Goal: Task Accomplishment & Management: Manage account settings

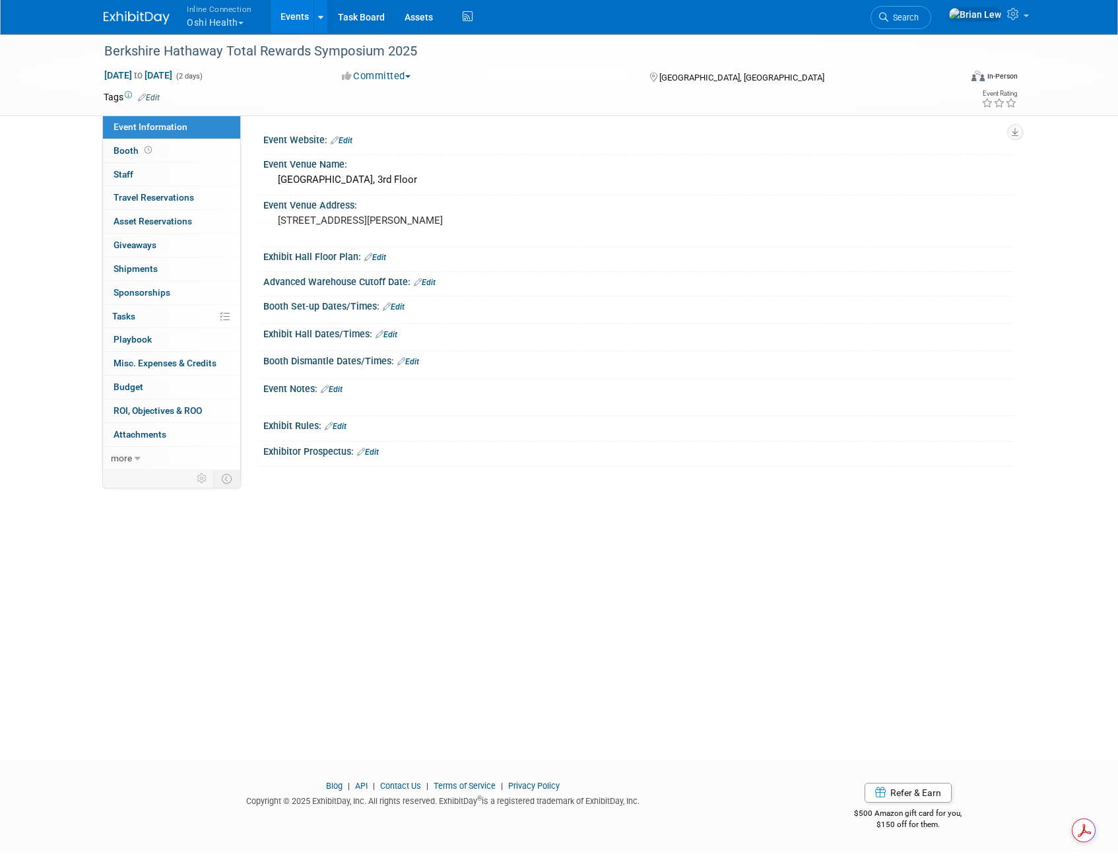
click at [240, 20] on button "Inline Connection Oshi Health" at bounding box center [226, 17] width 82 height 34
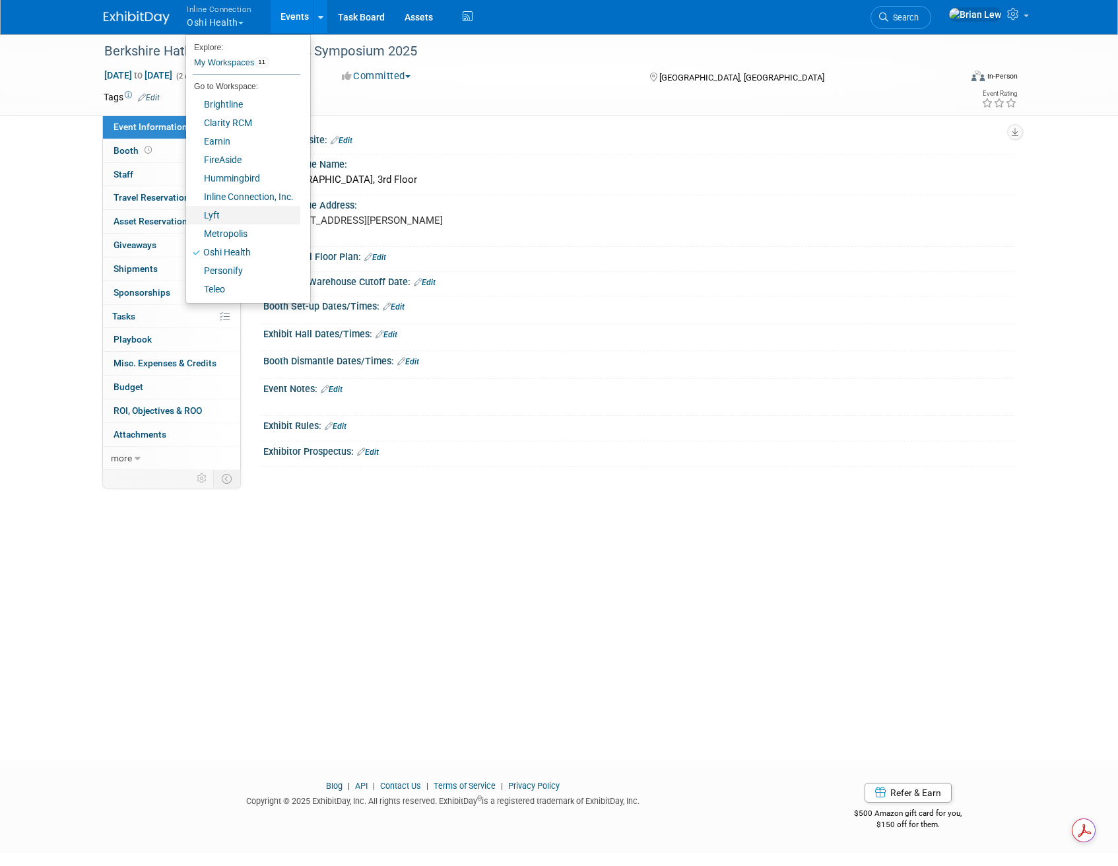
click at [263, 222] on link "Lyft" at bounding box center [243, 215] width 114 height 18
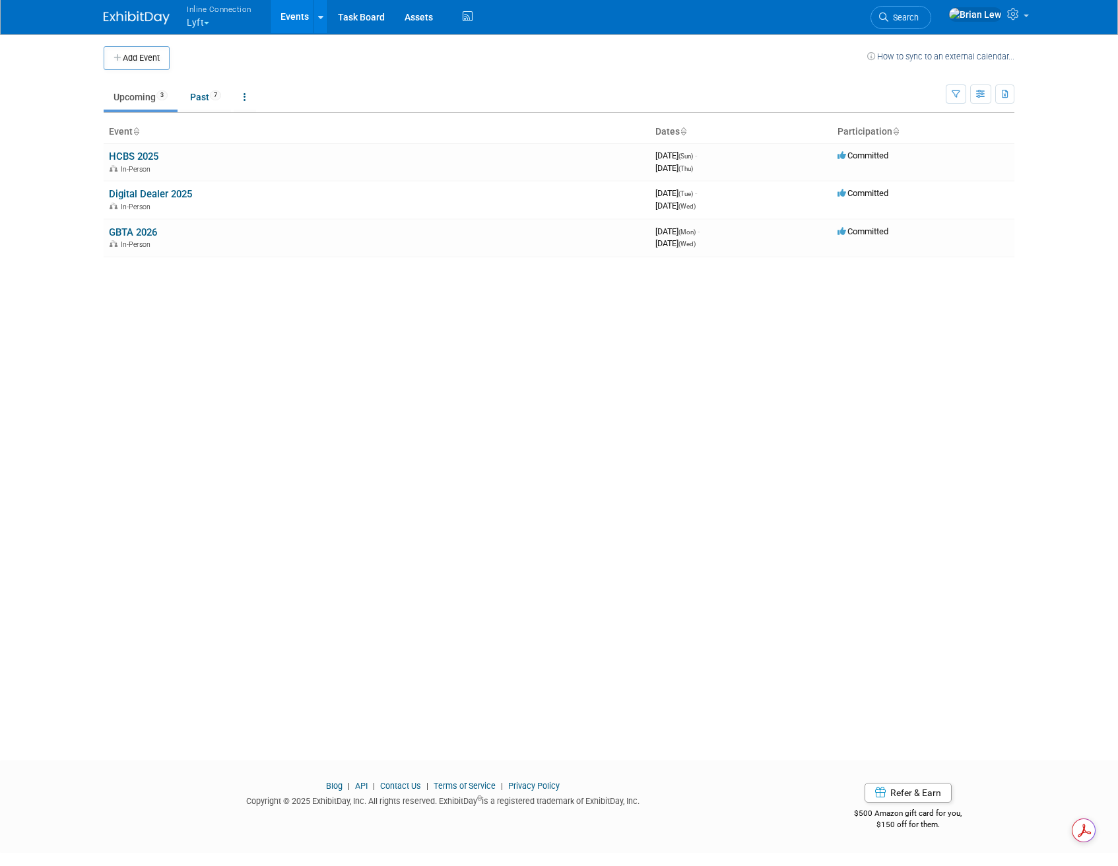
click at [126, 155] on link "HCBS 2025" at bounding box center [133, 156] width 49 height 12
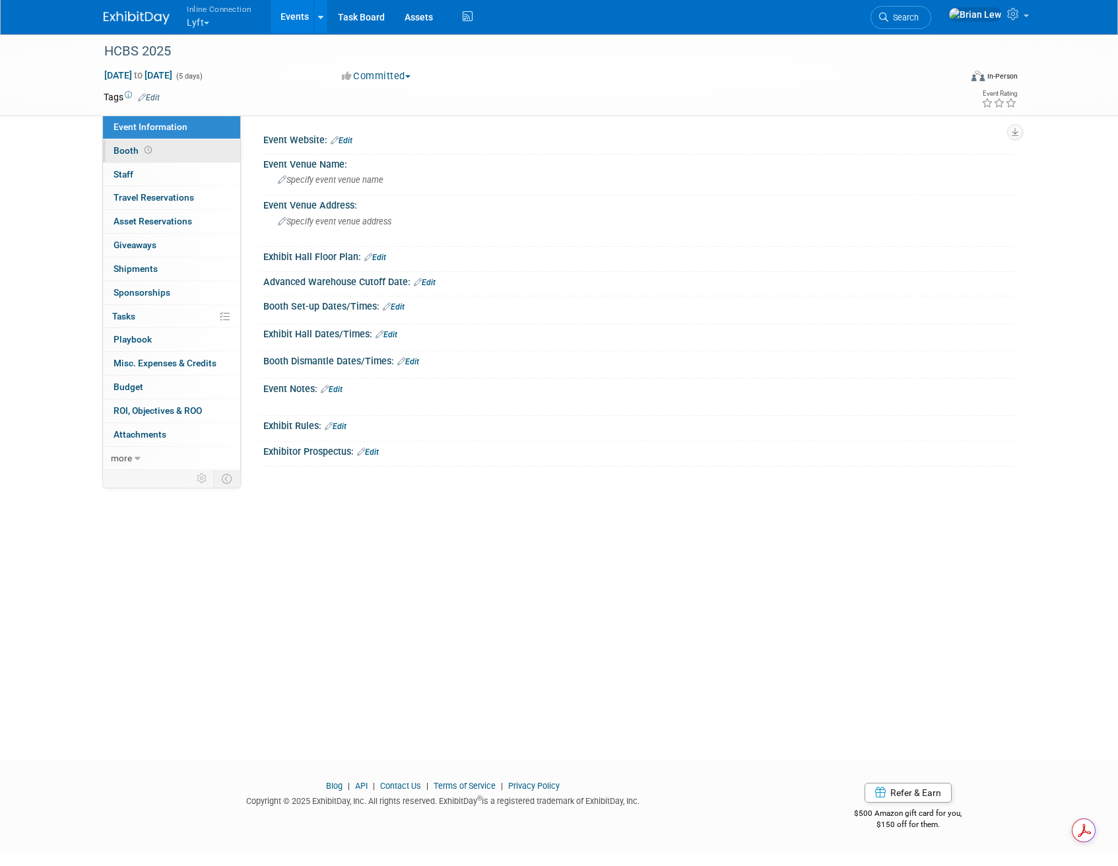
click at [181, 150] on link "Booth" at bounding box center [171, 150] width 137 height 23
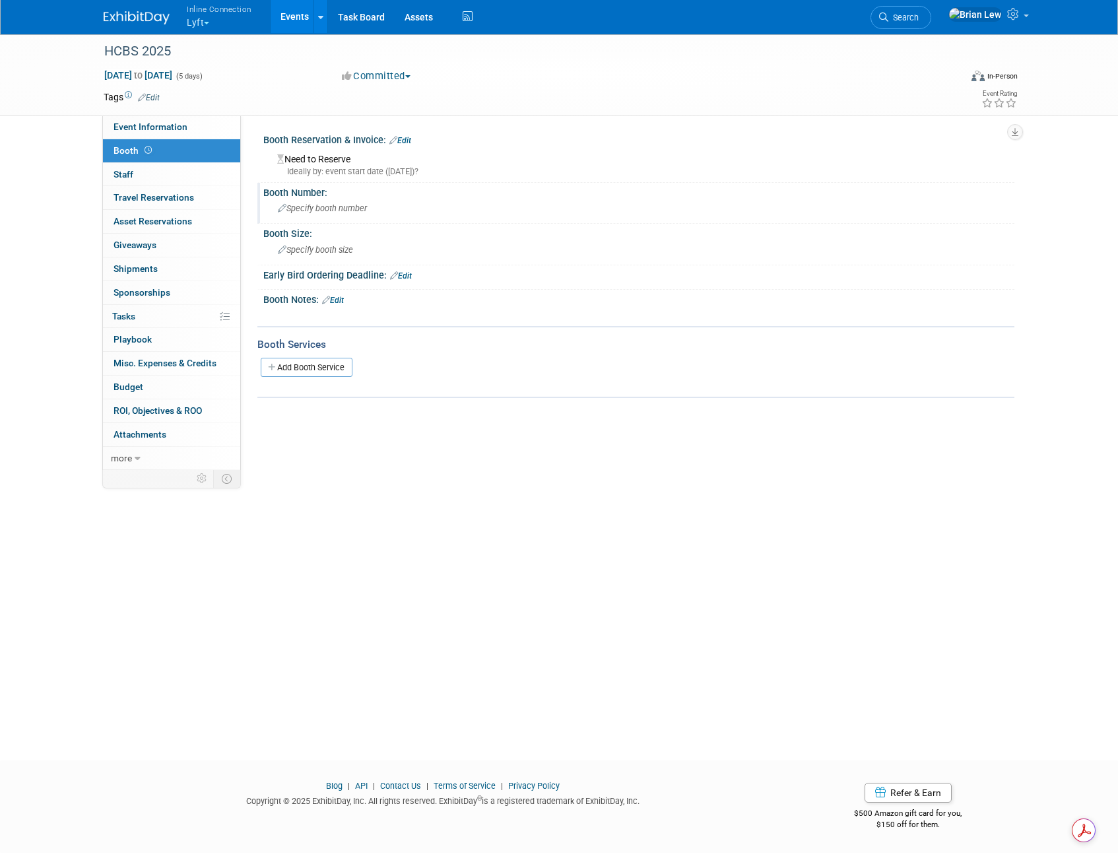
click at [369, 207] on div "Specify booth number" at bounding box center [638, 208] width 731 height 20
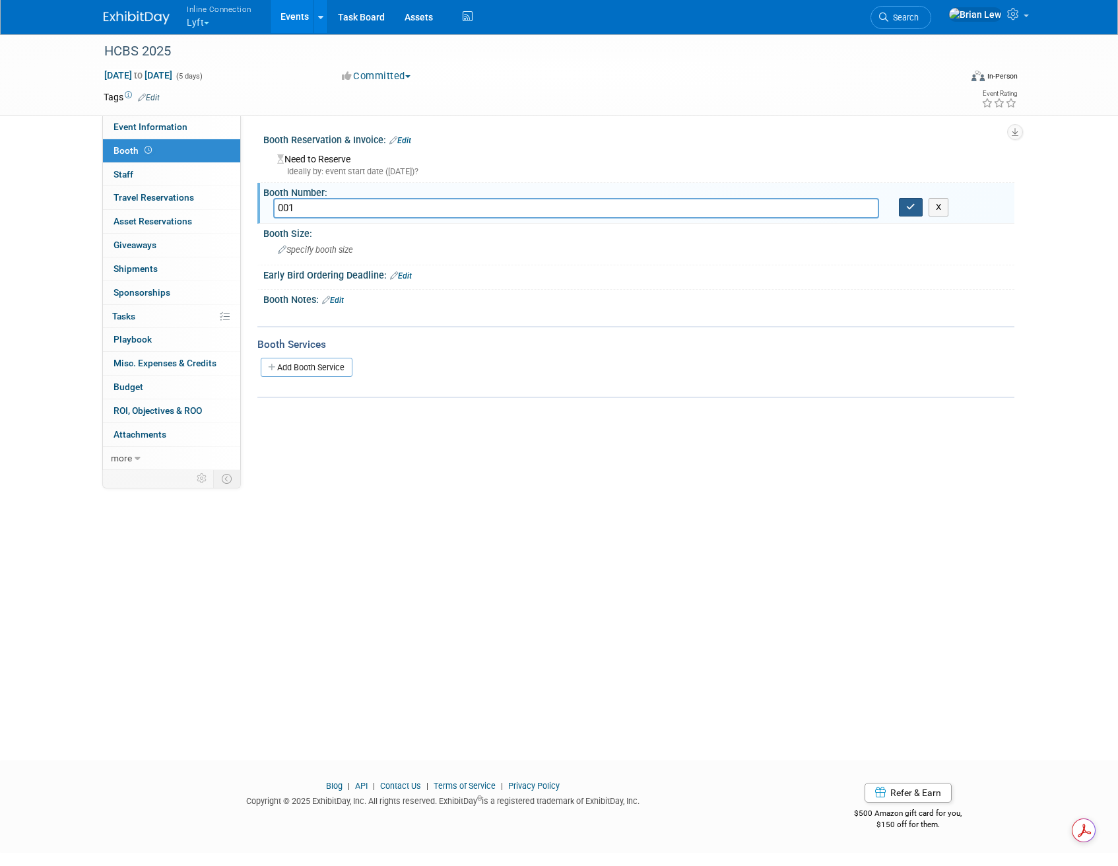
type input "001"
click at [912, 207] on icon "button" at bounding box center [910, 207] width 9 height 9
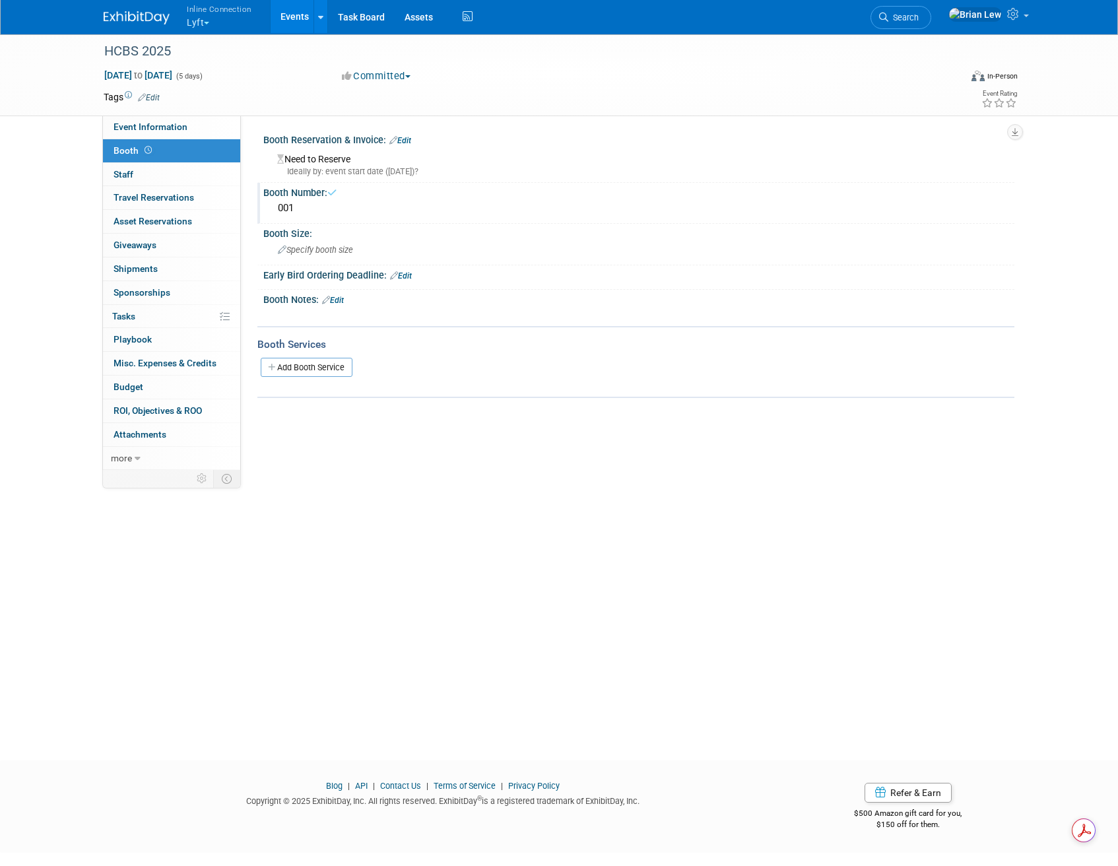
click at [404, 137] on link "Edit" at bounding box center [400, 140] width 22 height 9
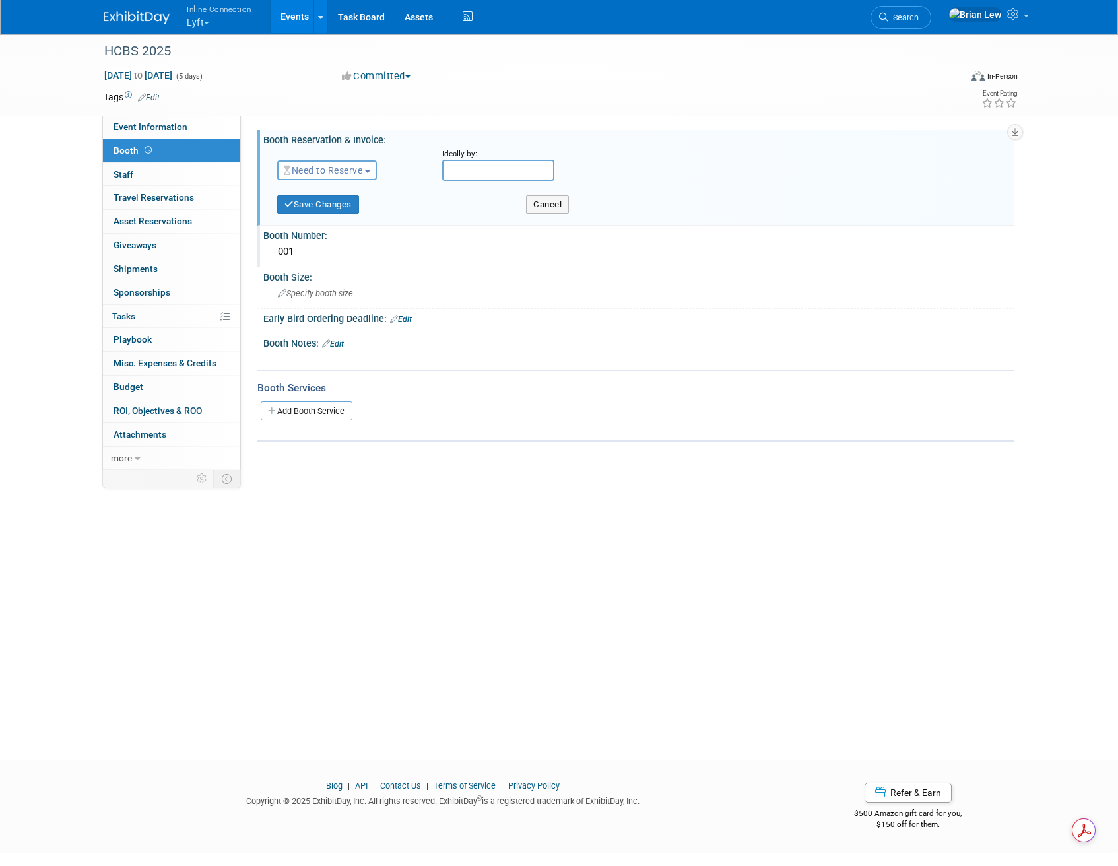
click at [352, 172] on span "Need to Reserve" at bounding box center [323, 170] width 79 height 11
click at [348, 209] on link "Reserved" at bounding box center [348, 211] width 141 height 18
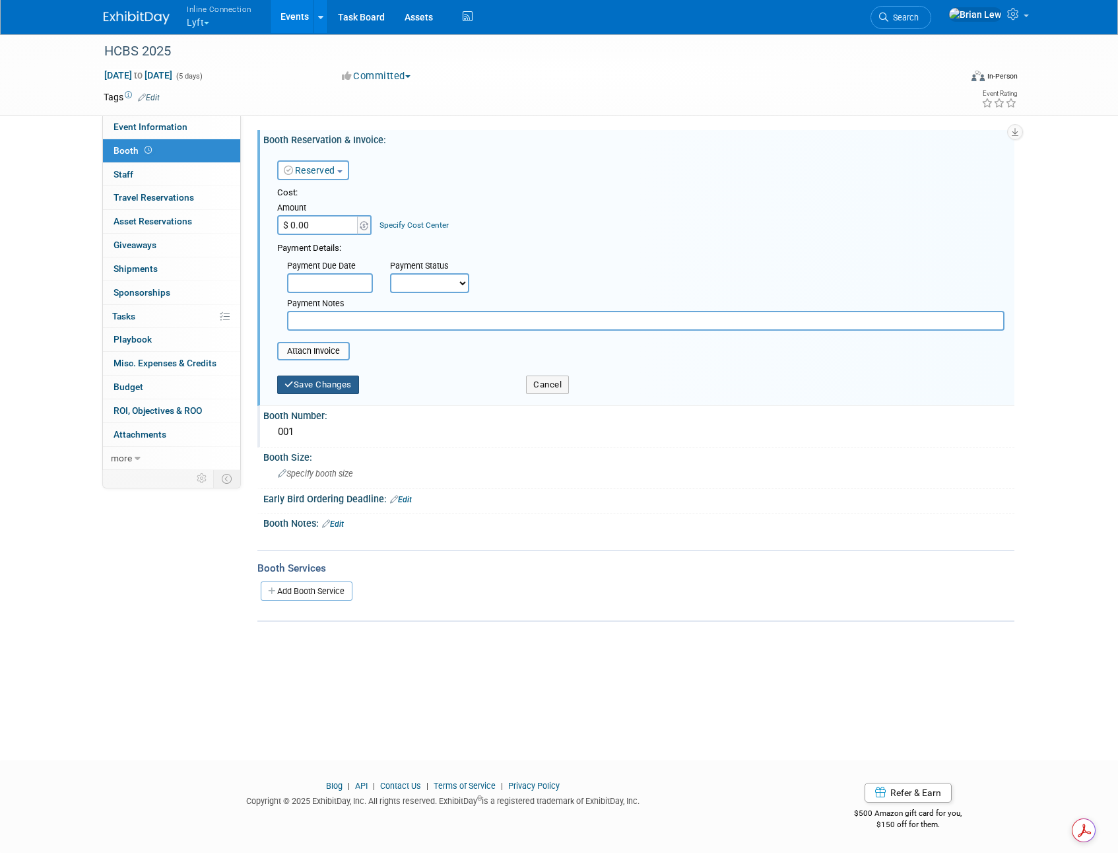
click at [339, 388] on button "Save Changes" at bounding box center [318, 385] width 82 height 18
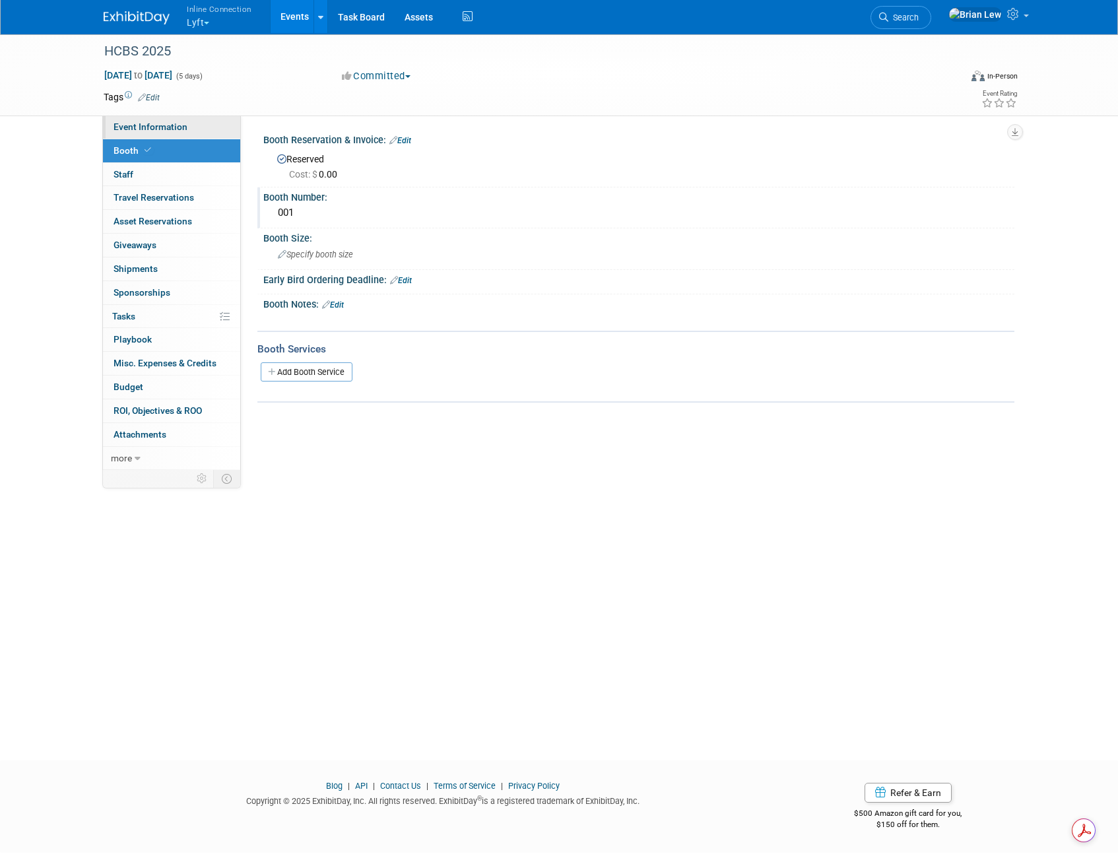
click at [168, 131] on link "Event Information" at bounding box center [171, 126] width 137 height 23
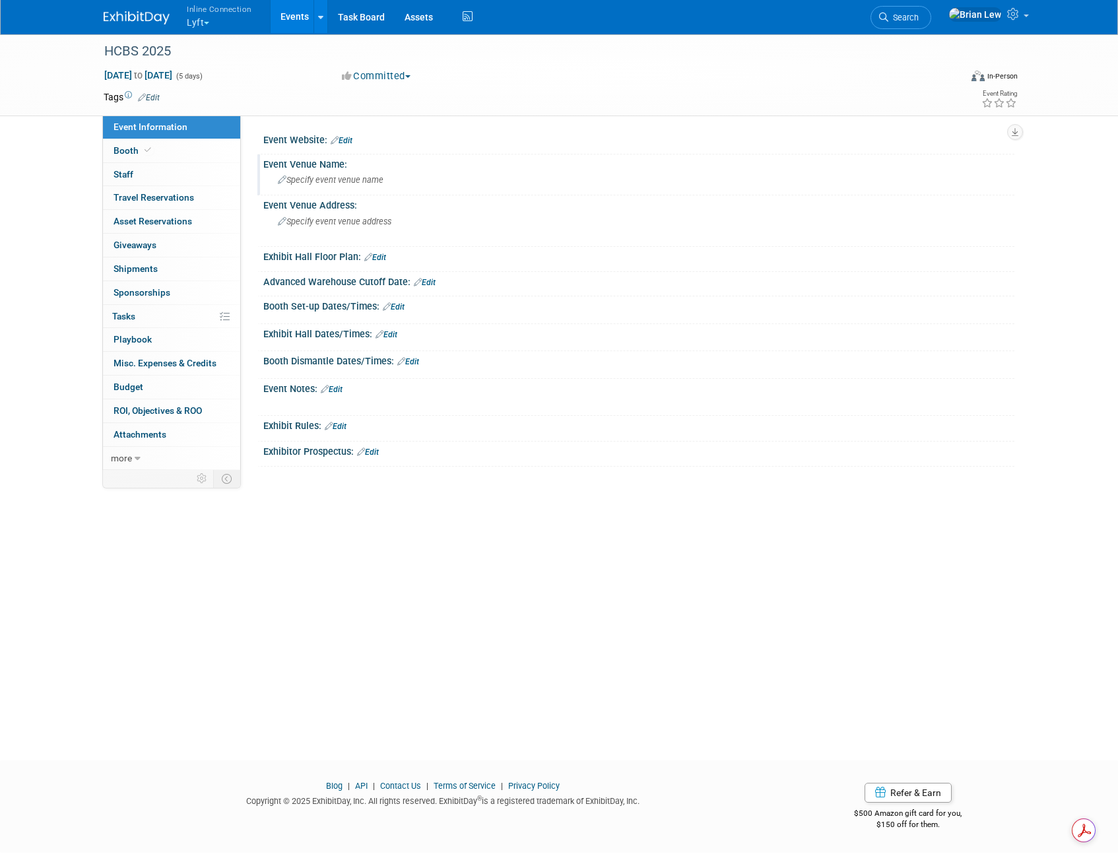
click at [361, 181] on span "Specify event venue name" at bounding box center [331, 180] width 106 height 10
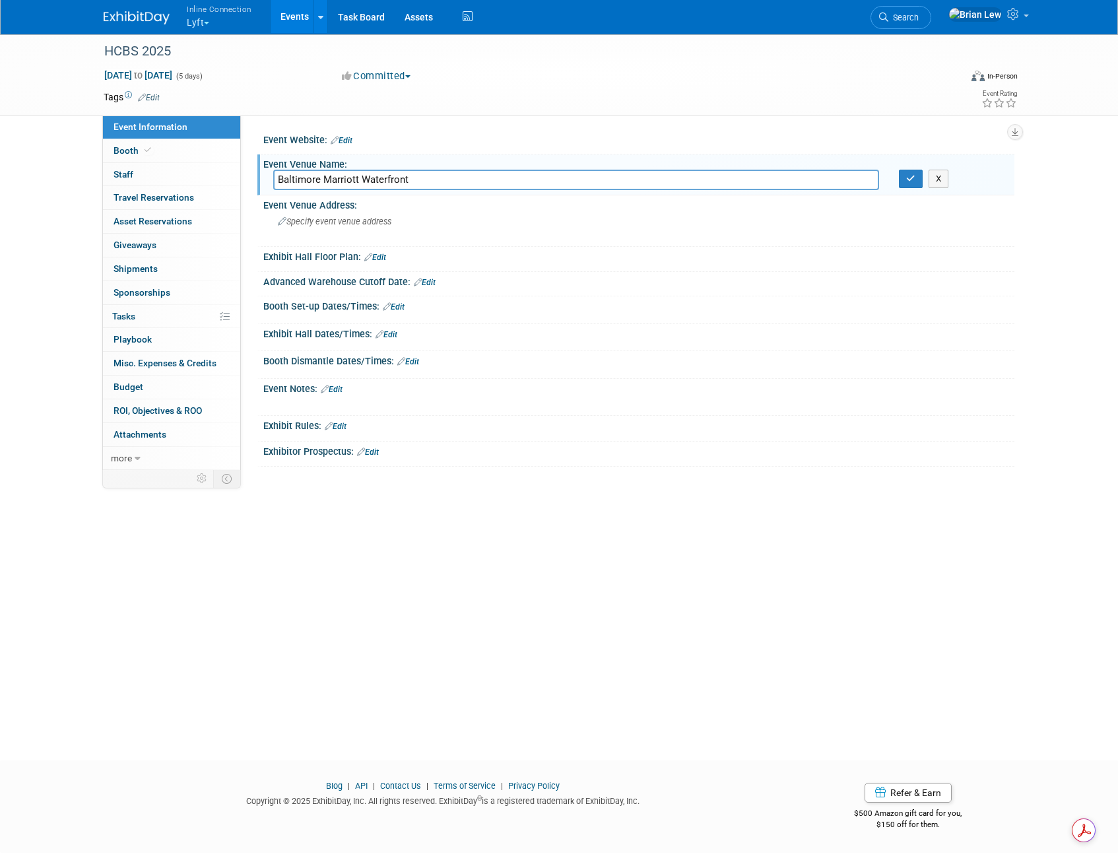
type input "Baltimore Marriott Waterfront"
click at [913, 177] on icon "button" at bounding box center [910, 178] width 9 height 9
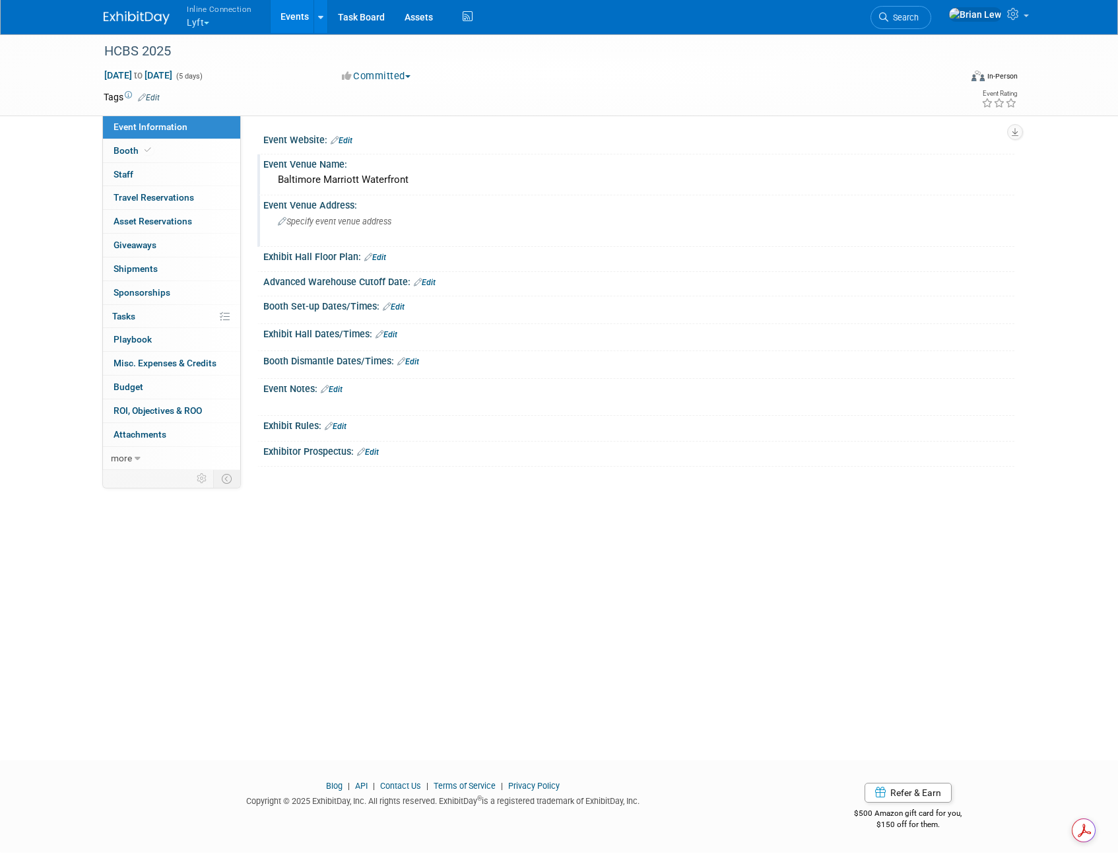
click at [377, 226] on span "Specify event venue address" at bounding box center [335, 221] width 114 height 10
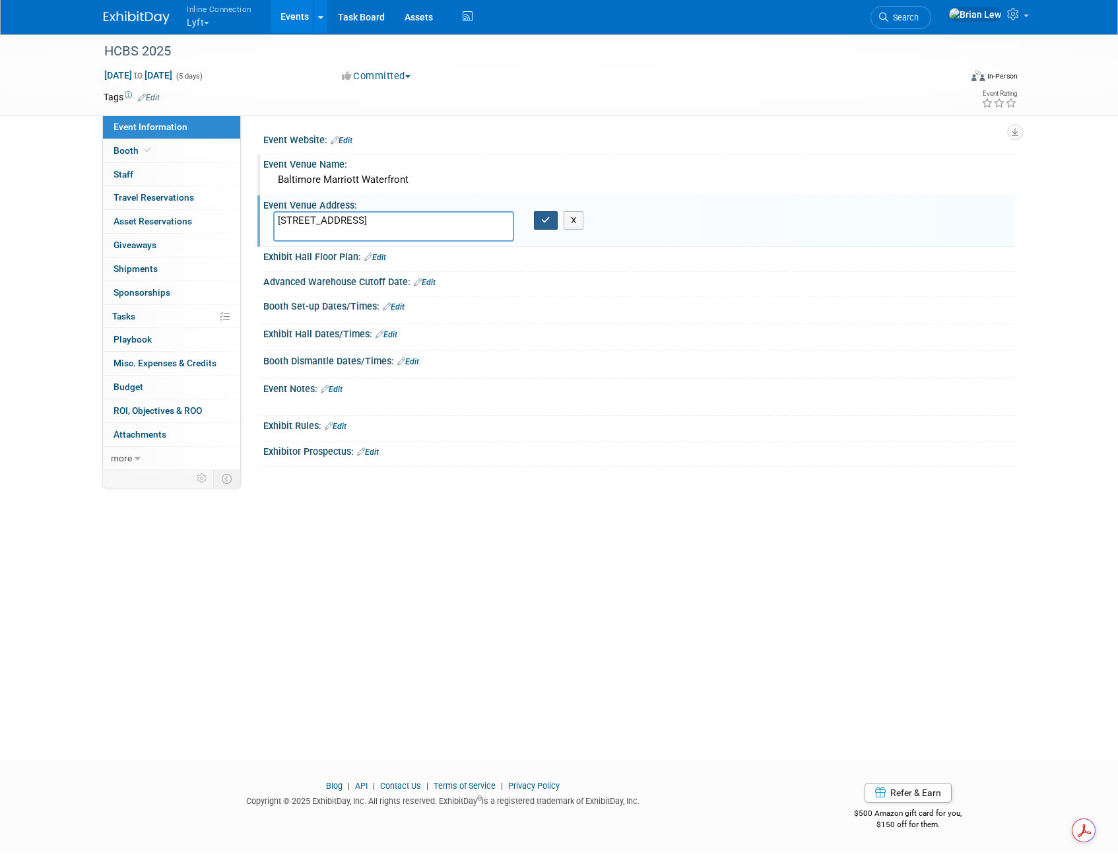
type textarea "700 Aliceanna Drive Baltimore, MD 21202"
click at [546, 221] on icon "button" at bounding box center [545, 220] width 9 height 9
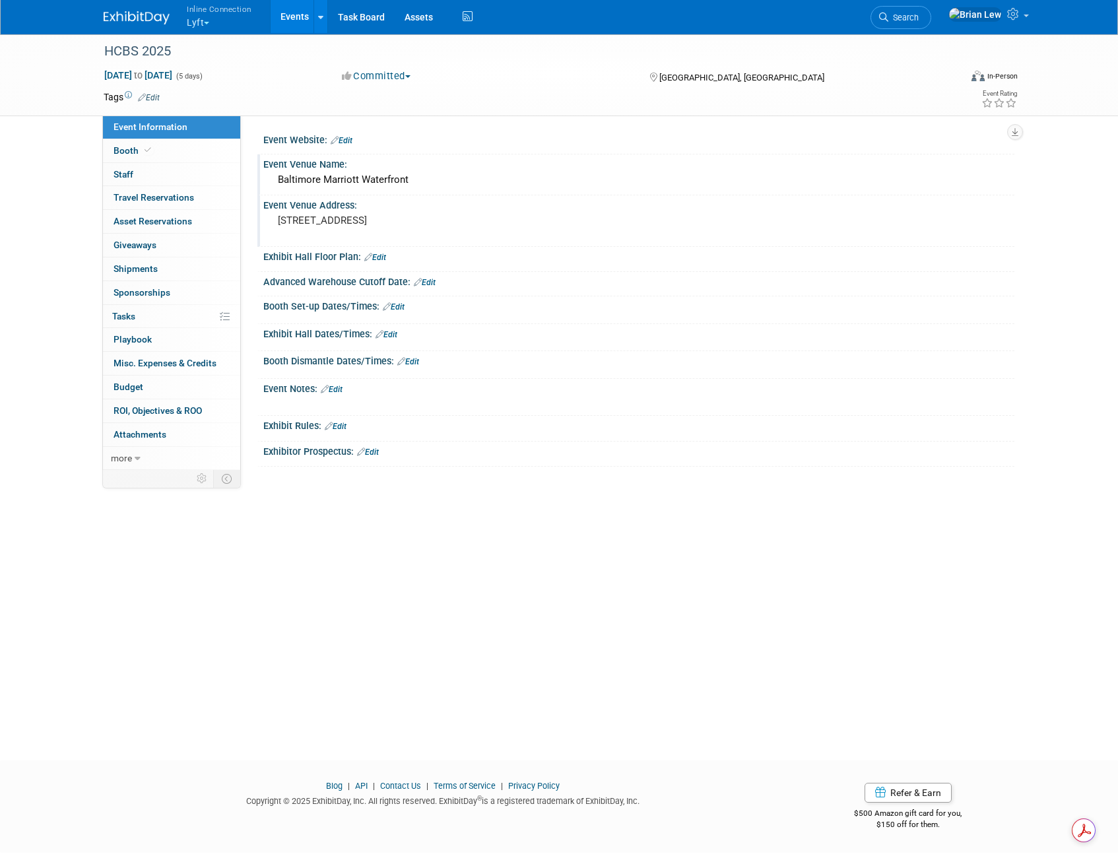
click at [419, 537] on div "HCBS 2025 Aug 24, 2025 to Aug 28, 2025 (5 days) Aug 24, 2025 to Aug 28, 2025 Co…" at bounding box center [559, 385] width 1118 height 704
click at [195, 154] on link "Booth" at bounding box center [171, 150] width 137 height 23
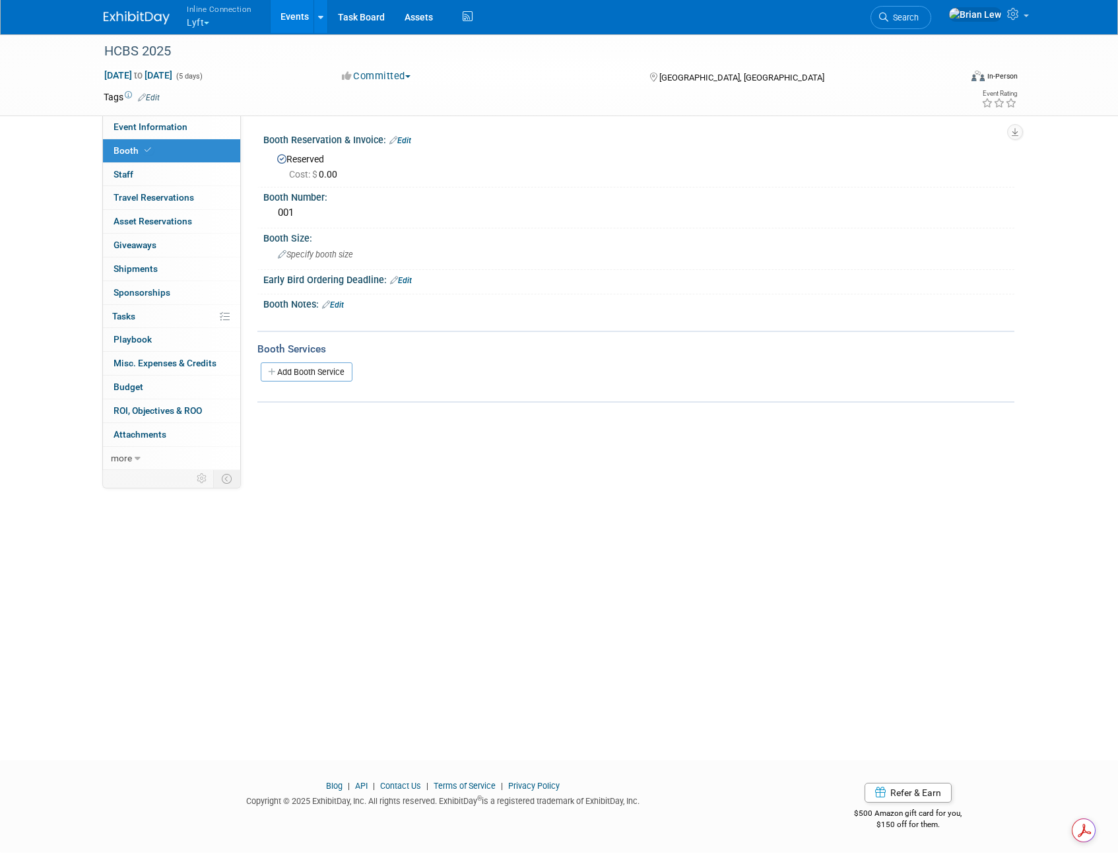
click at [338, 306] on link "Edit" at bounding box center [333, 304] width 22 height 9
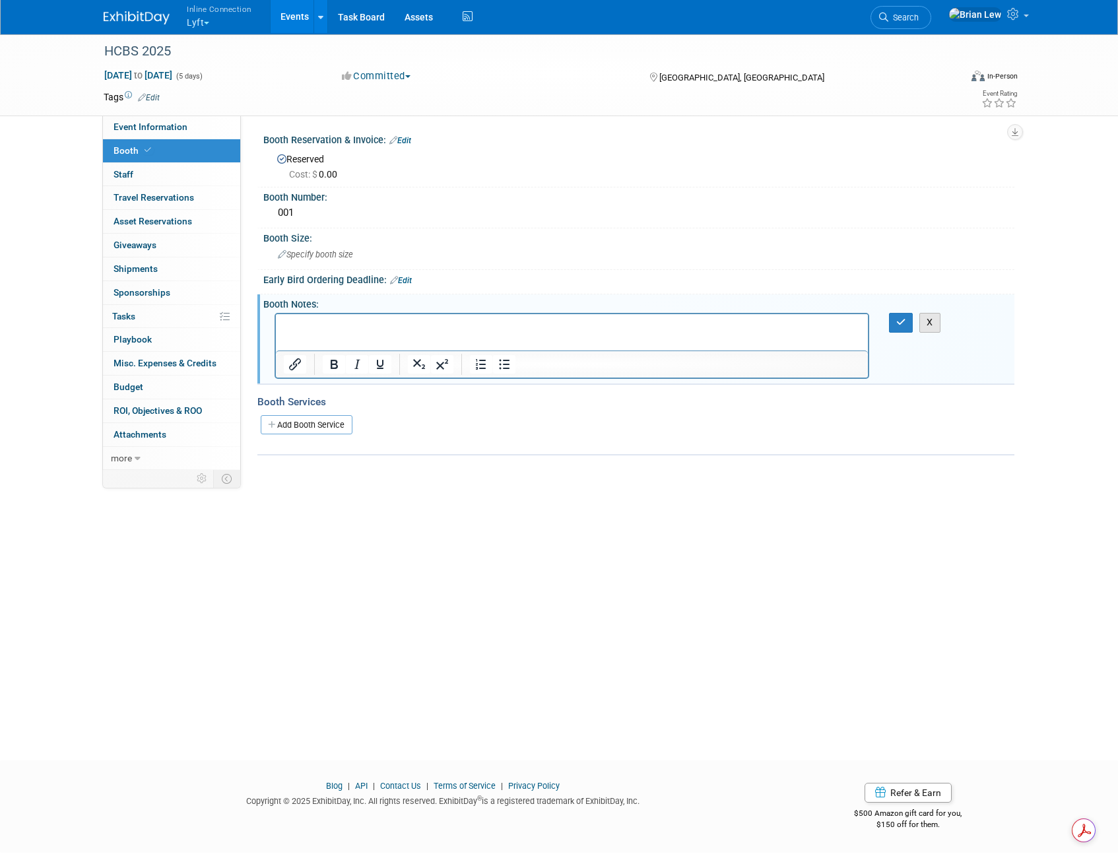
click at [929, 325] on button "X" at bounding box center [929, 322] width 21 height 19
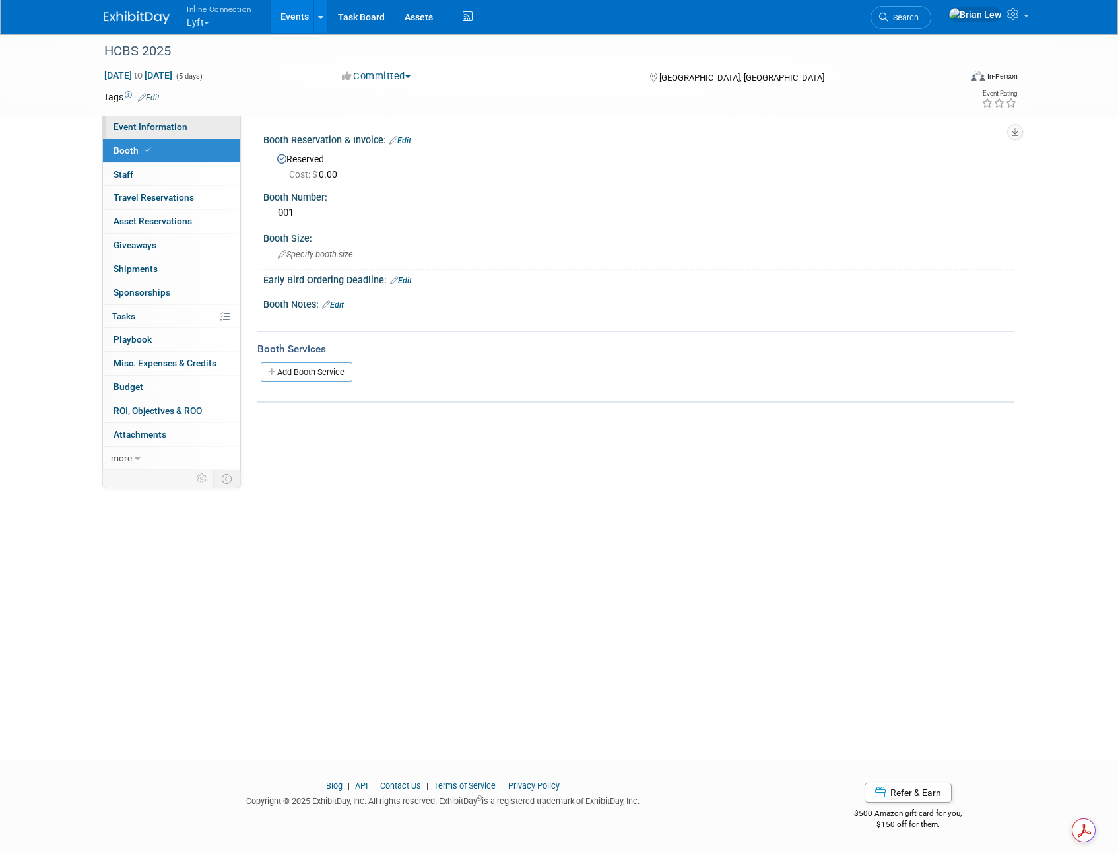
click at [195, 125] on link "Event Information" at bounding box center [171, 126] width 137 height 23
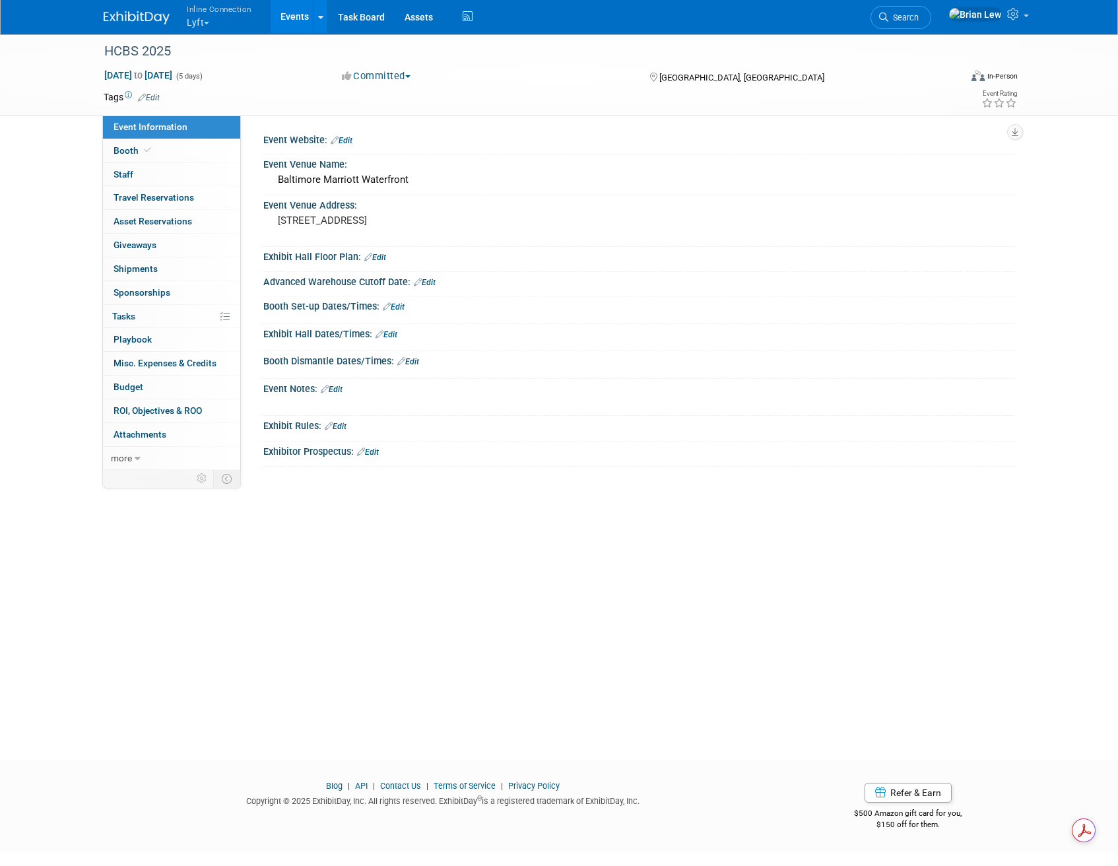
click at [339, 389] on link "Edit" at bounding box center [332, 389] width 22 height 9
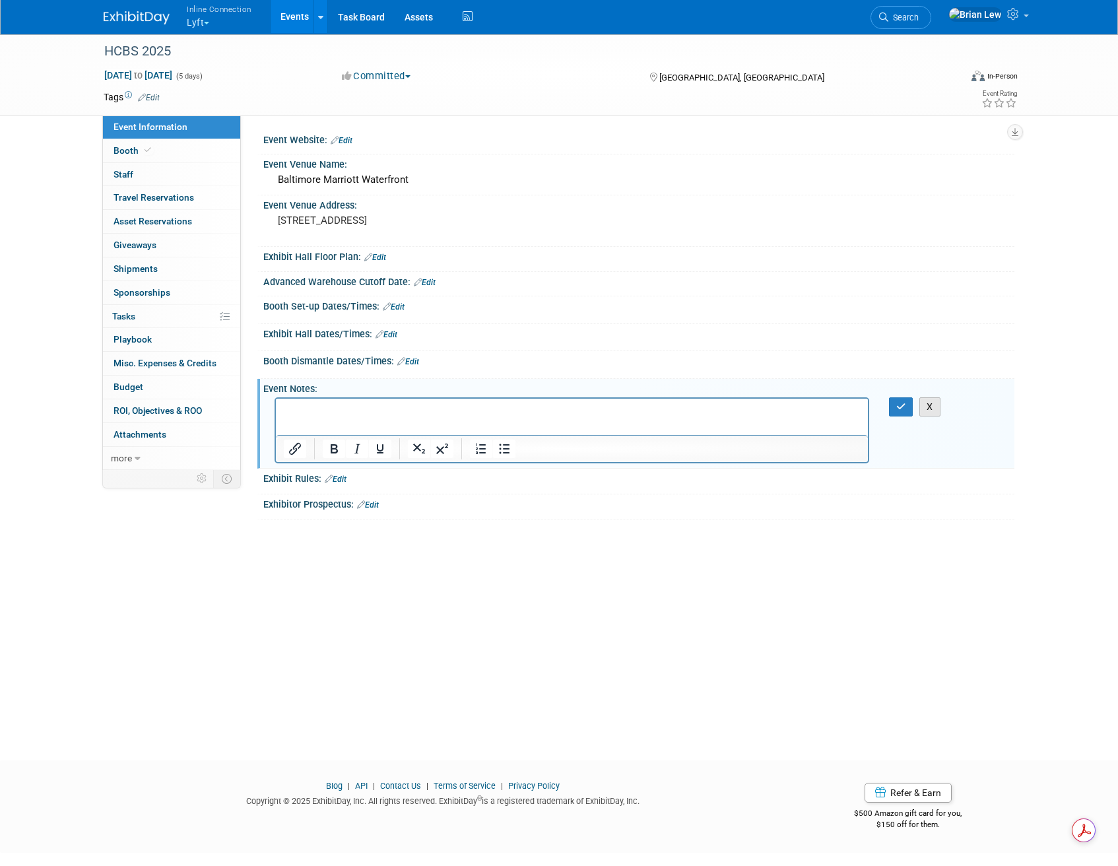
click at [929, 410] on button "X" at bounding box center [929, 406] width 21 height 19
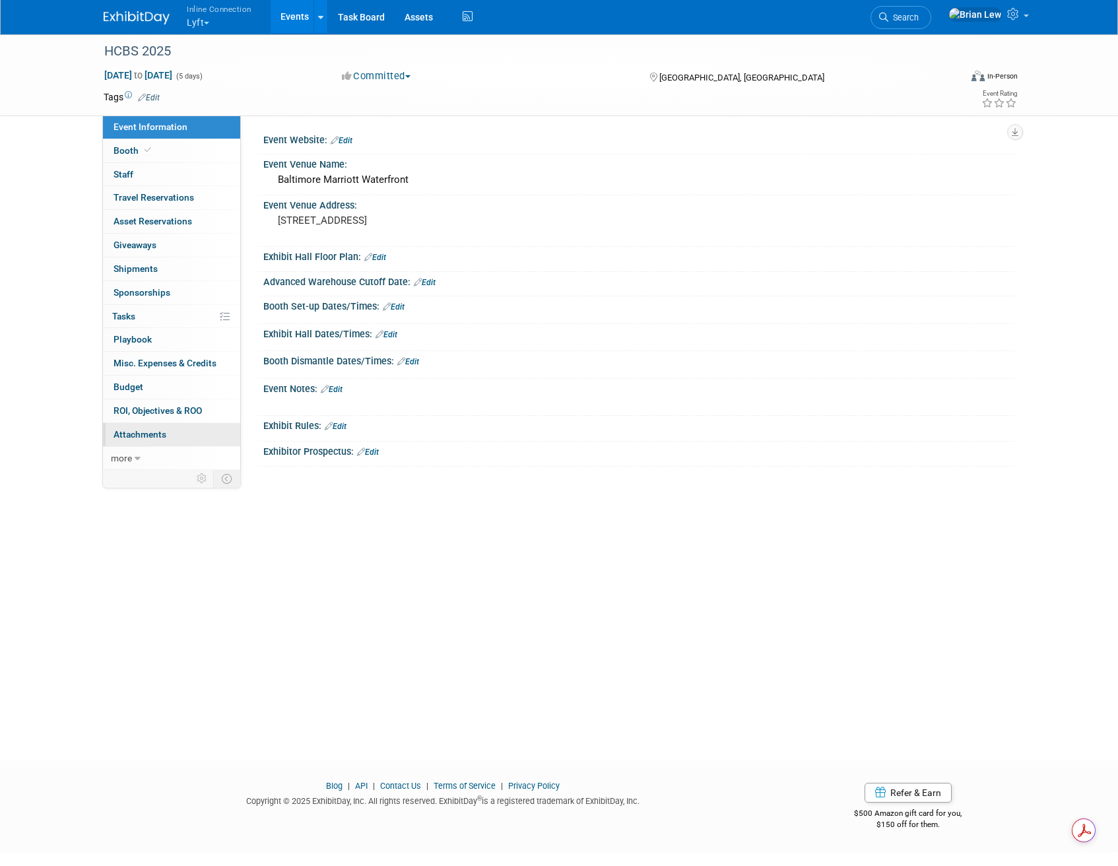
click at [169, 437] on link "0 Attachments 0" at bounding box center [171, 434] width 137 height 23
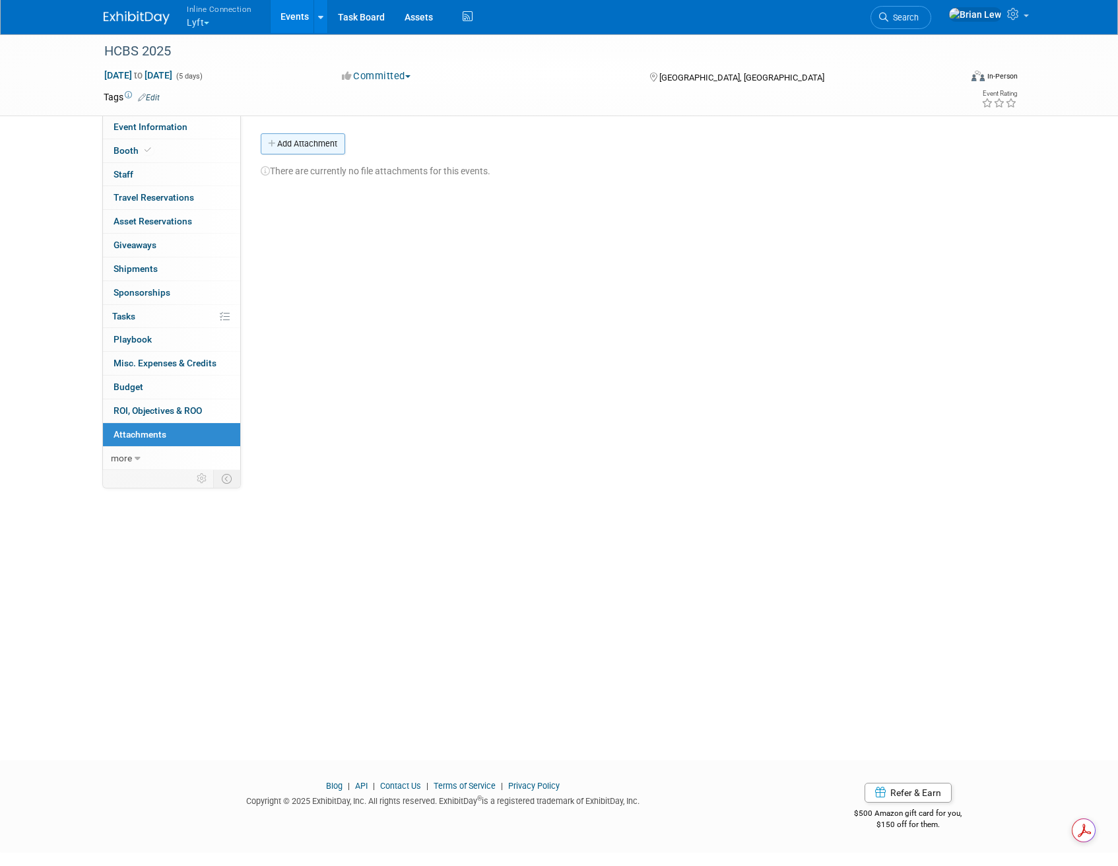
click at [297, 150] on button "Add Attachment" at bounding box center [303, 143] width 84 height 21
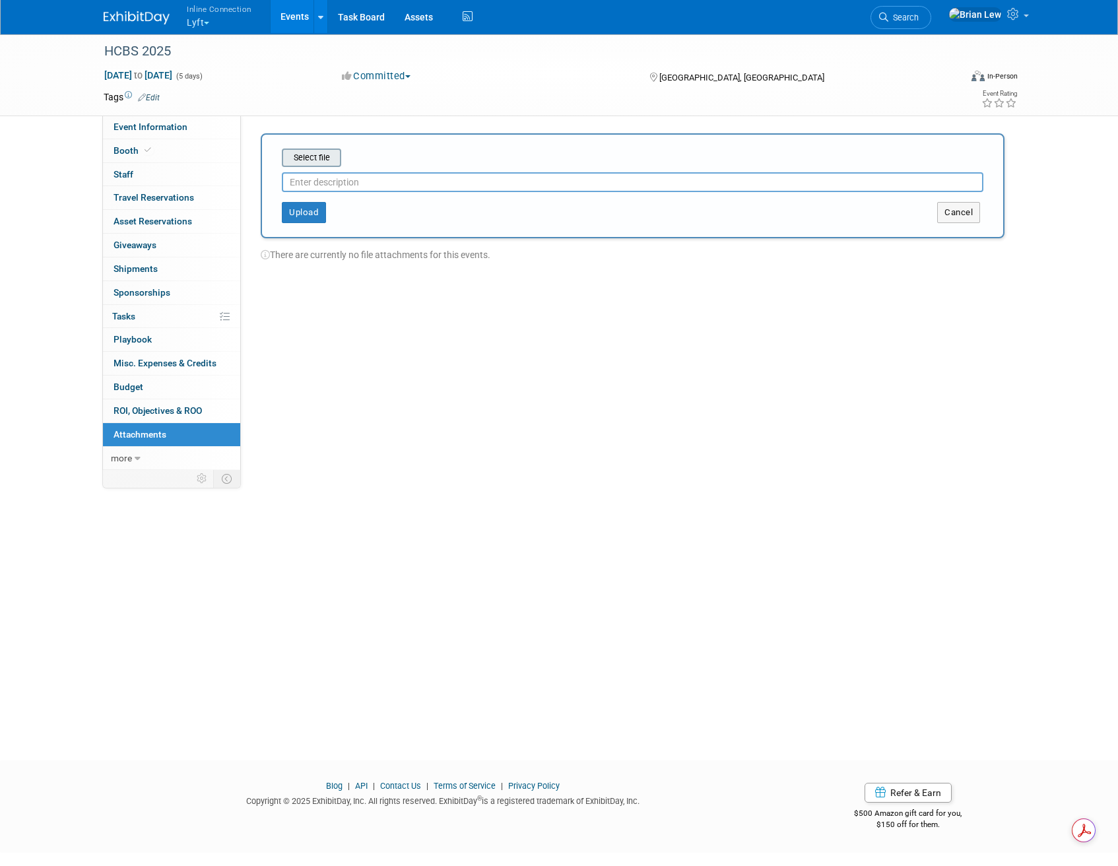
click at [310, 157] on input "file" at bounding box center [261, 158] width 157 height 16
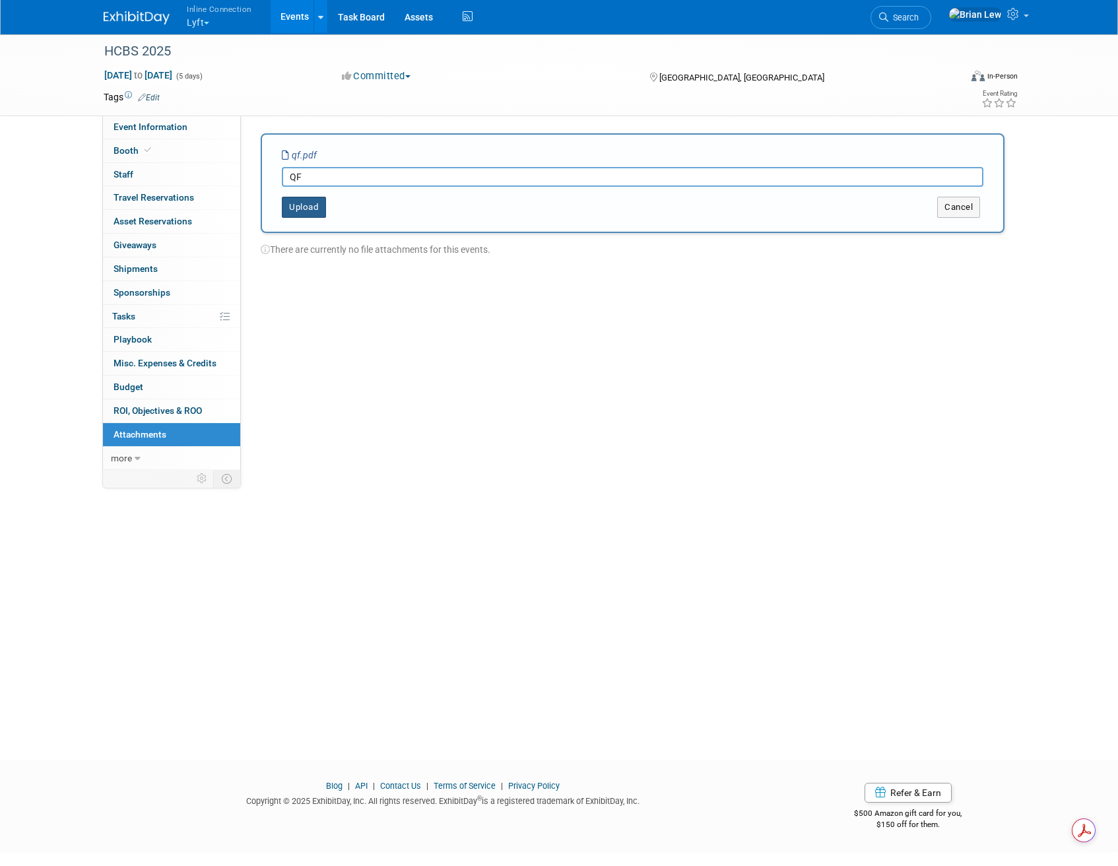
type input "QF"
click at [310, 208] on button "Upload" at bounding box center [304, 207] width 44 height 21
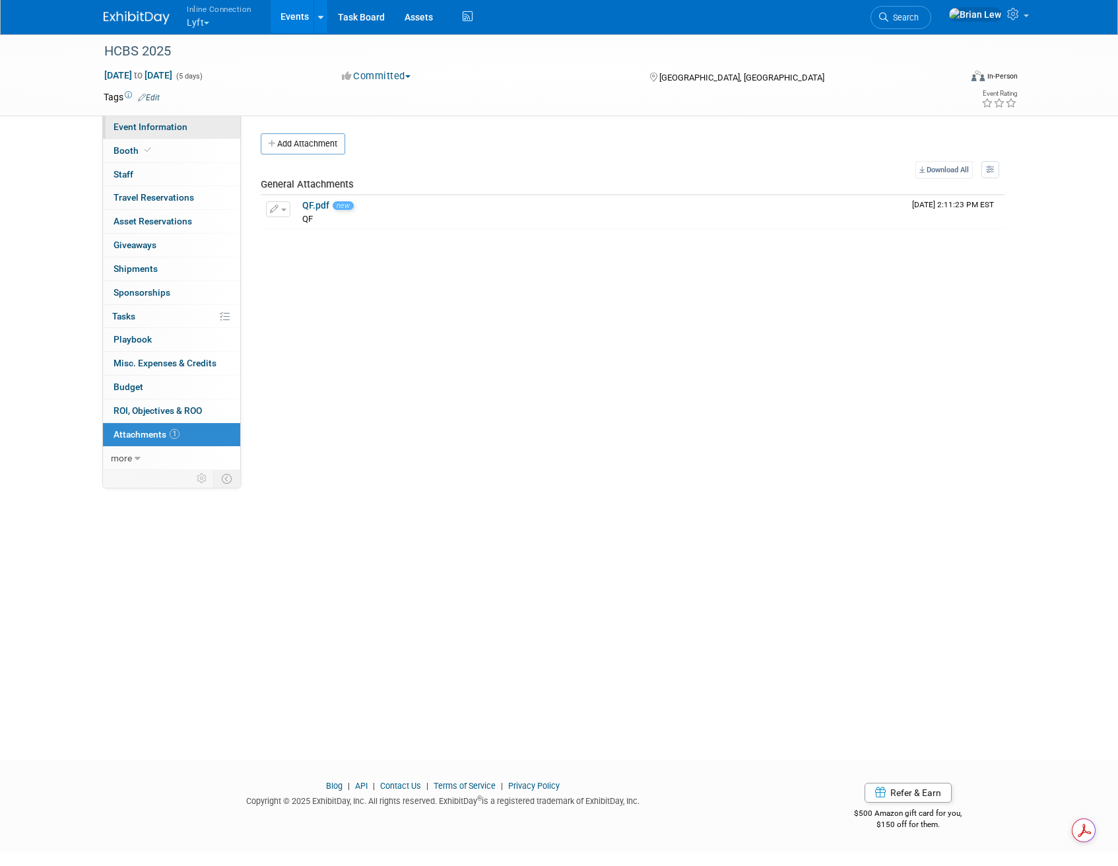
click at [203, 133] on link "Event Information" at bounding box center [171, 126] width 137 height 23
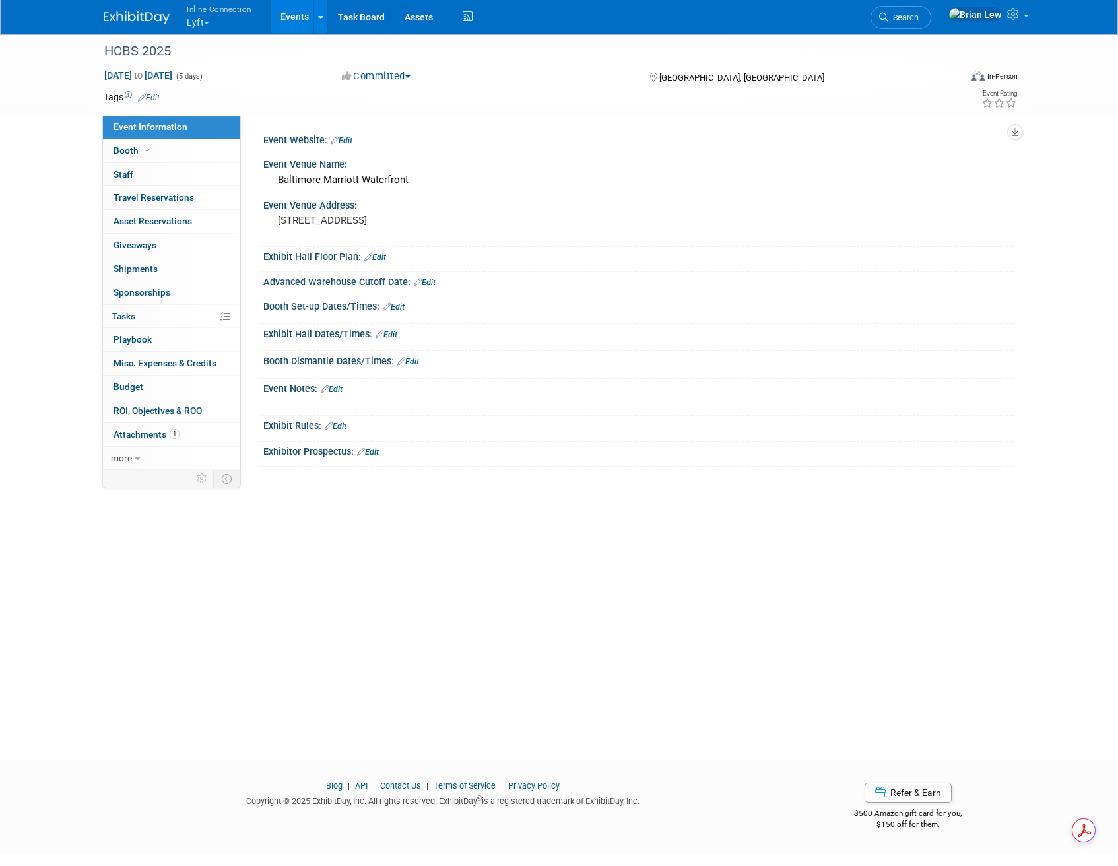
click at [437, 299] on div "Booth Set-up Dates/Times: Edit" at bounding box center [638, 304] width 751 height 17
click at [429, 281] on link "Edit" at bounding box center [425, 282] width 22 height 9
select select "7"
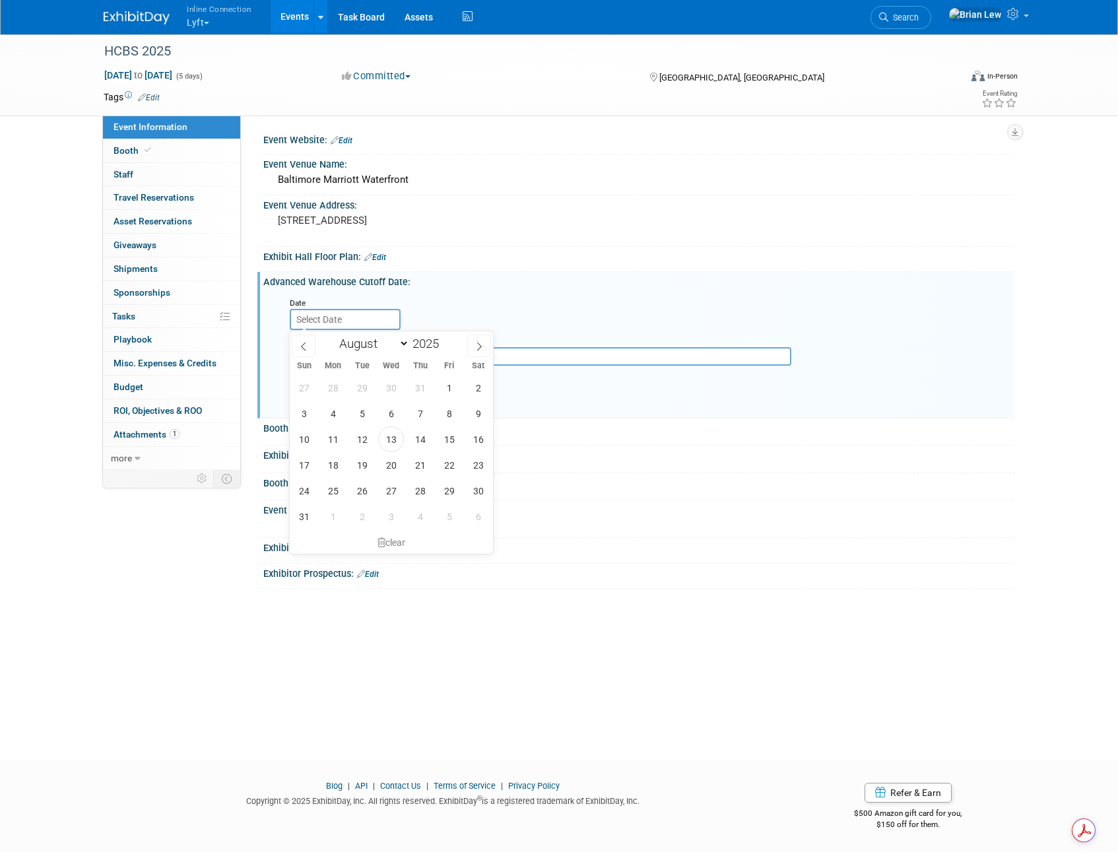
click at [338, 320] on input "text" at bounding box center [345, 319] width 111 height 21
click at [335, 465] on span "18" at bounding box center [333, 465] width 26 height 26
type input "Aug 18, 2025"
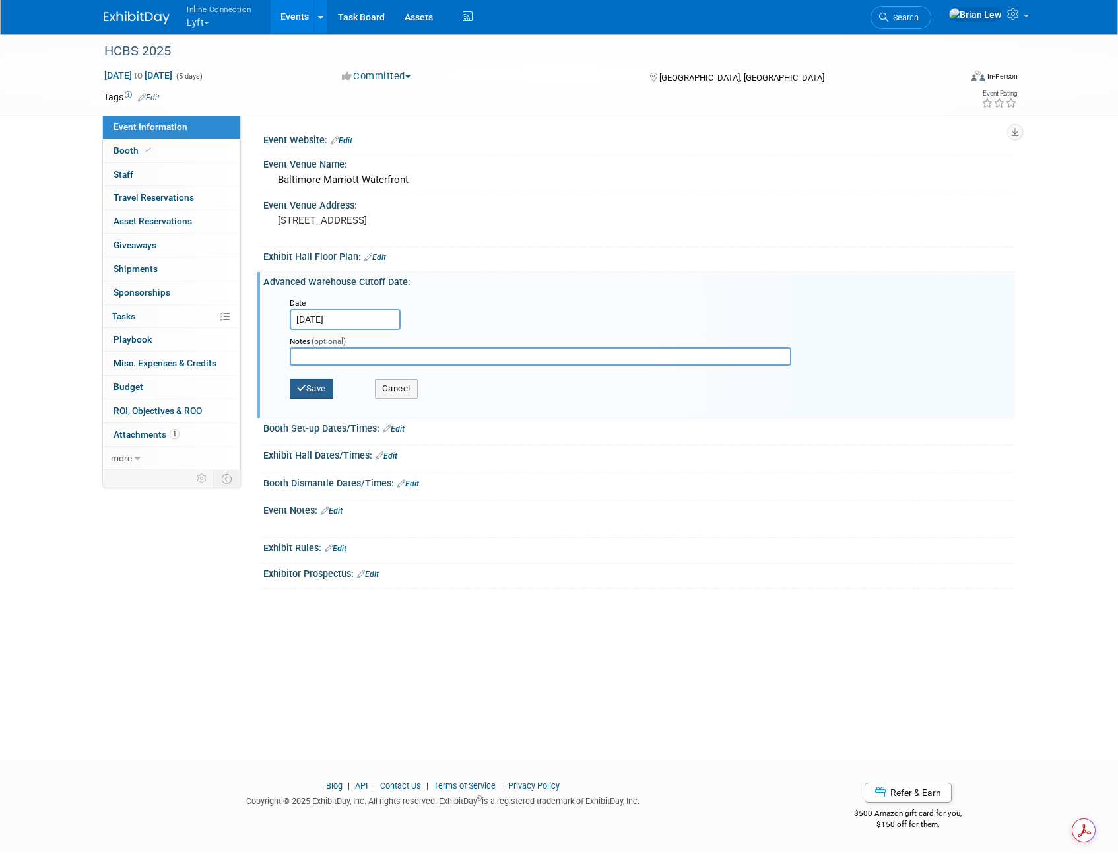
click at [317, 393] on button "Save" at bounding box center [312, 389] width 44 height 20
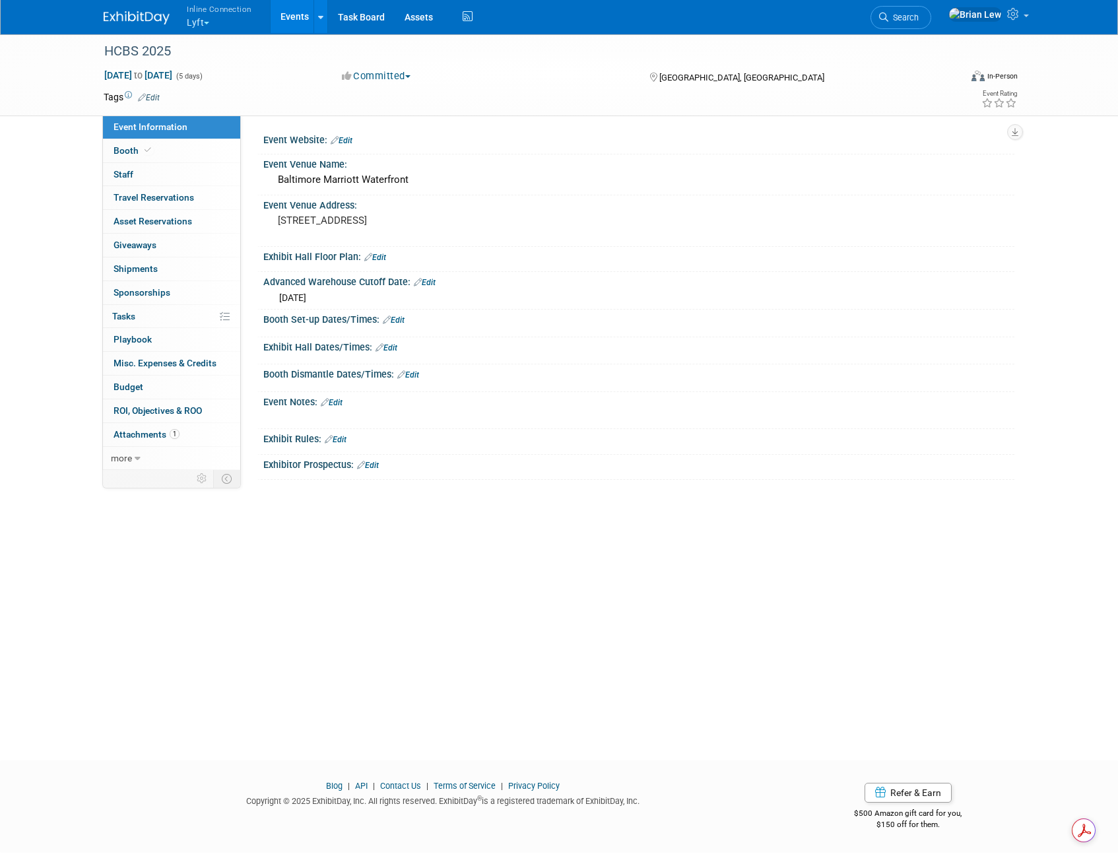
click at [401, 319] on link "Edit" at bounding box center [394, 319] width 22 height 9
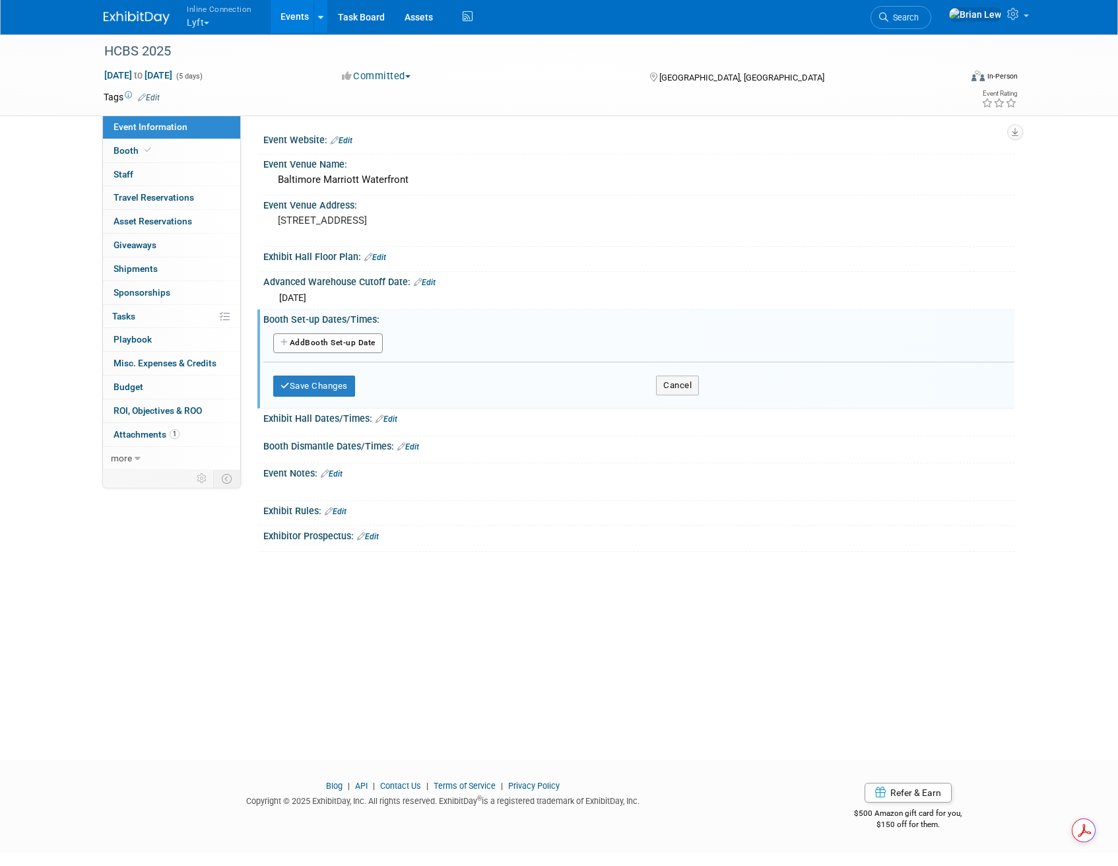
click at [360, 346] on button "Add Another Booth Set-up Date" at bounding box center [328, 343] width 110 height 20
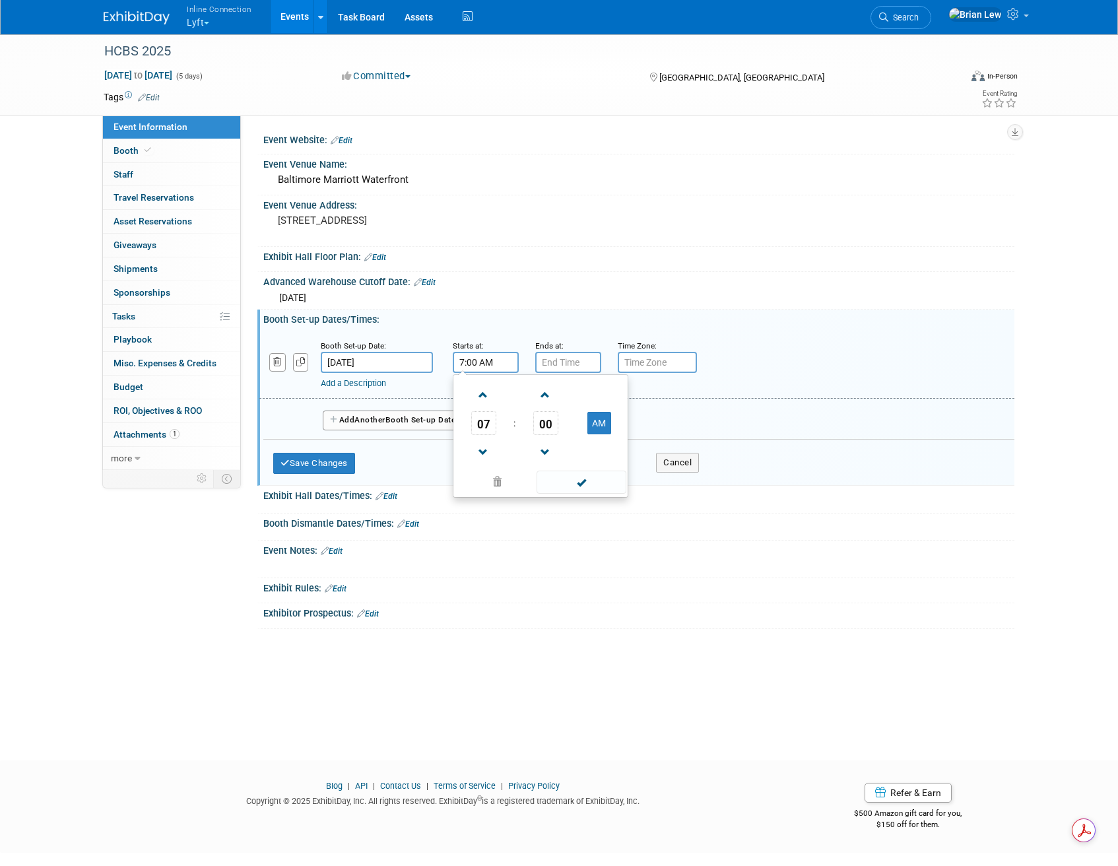
click at [500, 360] on input "7:00 AM" at bounding box center [486, 362] width 66 height 21
click at [485, 422] on span "07" at bounding box center [483, 423] width 25 height 24
click at [505, 393] on td "01" at bounding box center [519, 396] width 42 height 36
click at [589, 420] on button "AM" at bounding box center [599, 423] width 24 height 22
type input "1:00 PM"
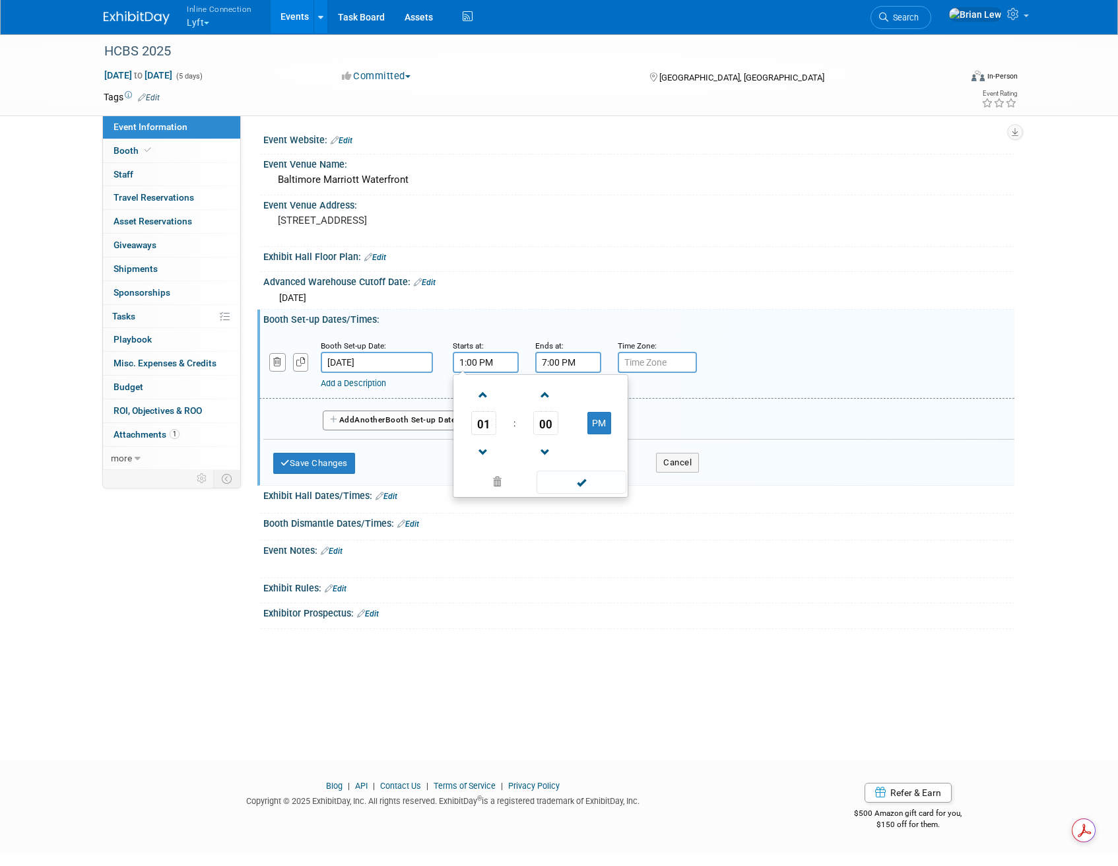
click at [576, 363] on input "7:00 PM" at bounding box center [568, 362] width 66 height 21
click at [571, 426] on span "07" at bounding box center [566, 423] width 25 height 24
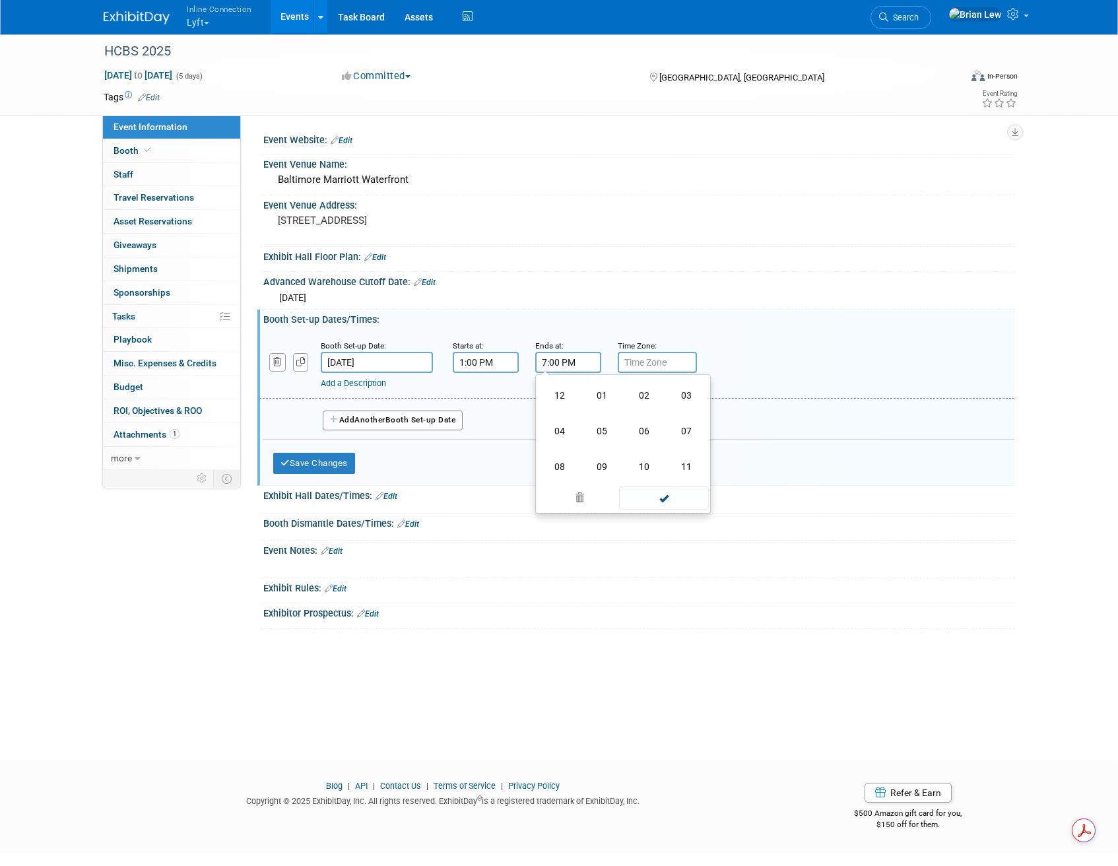
click at [560, 426] on td "04" at bounding box center [560, 431] width 42 height 36
type input "4:00 PM"
drag, startPoint x: 651, startPoint y: 484, endPoint x: 628, endPoint y: 480, distance: 23.6
click at [651, 484] on span at bounding box center [663, 482] width 89 height 23
click at [382, 421] on span "Another" at bounding box center [369, 419] width 31 height 9
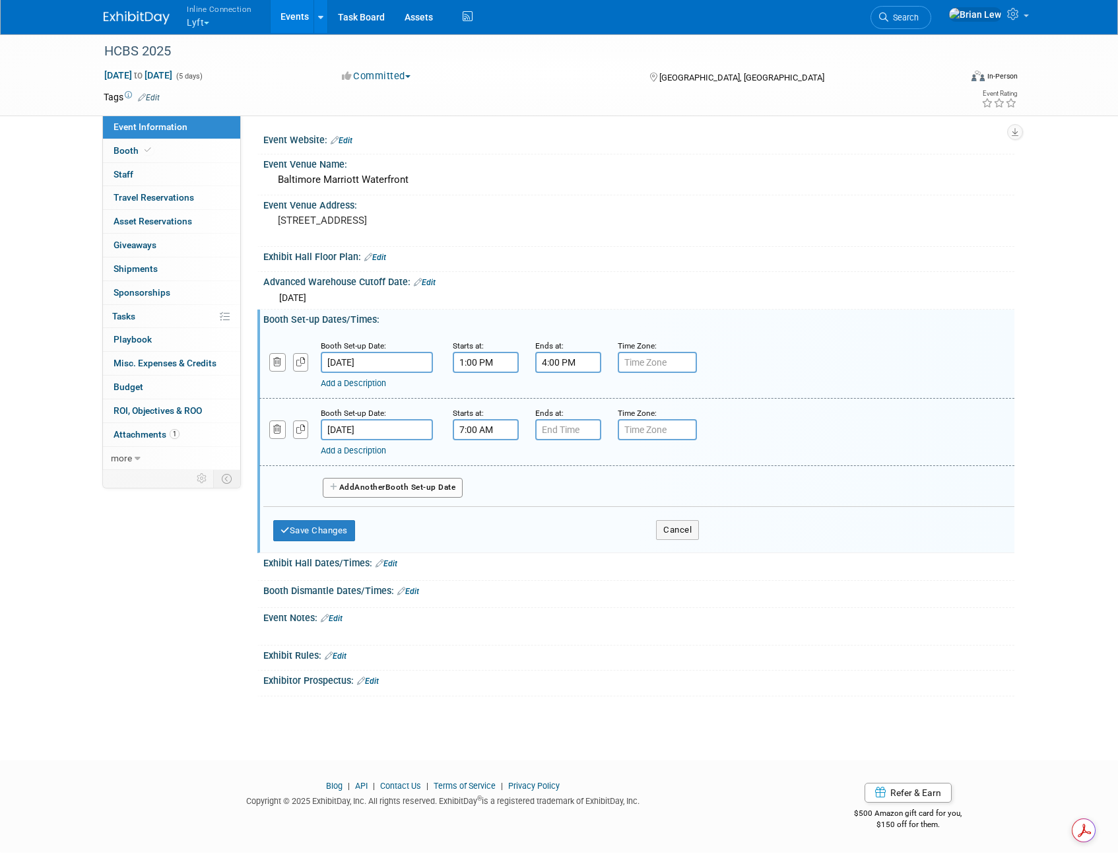
click at [500, 428] on input "7:00 AM" at bounding box center [486, 429] width 66 height 21
click at [487, 455] on span at bounding box center [483, 462] width 23 height 23
type input "8:00 AM"
click at [549, 424] on input "7:00 PM" at bounding box center [568, 429] width 66 height 21
click at [562, 492] on span "07" at bounding box center [566, 490] width 25 height 24
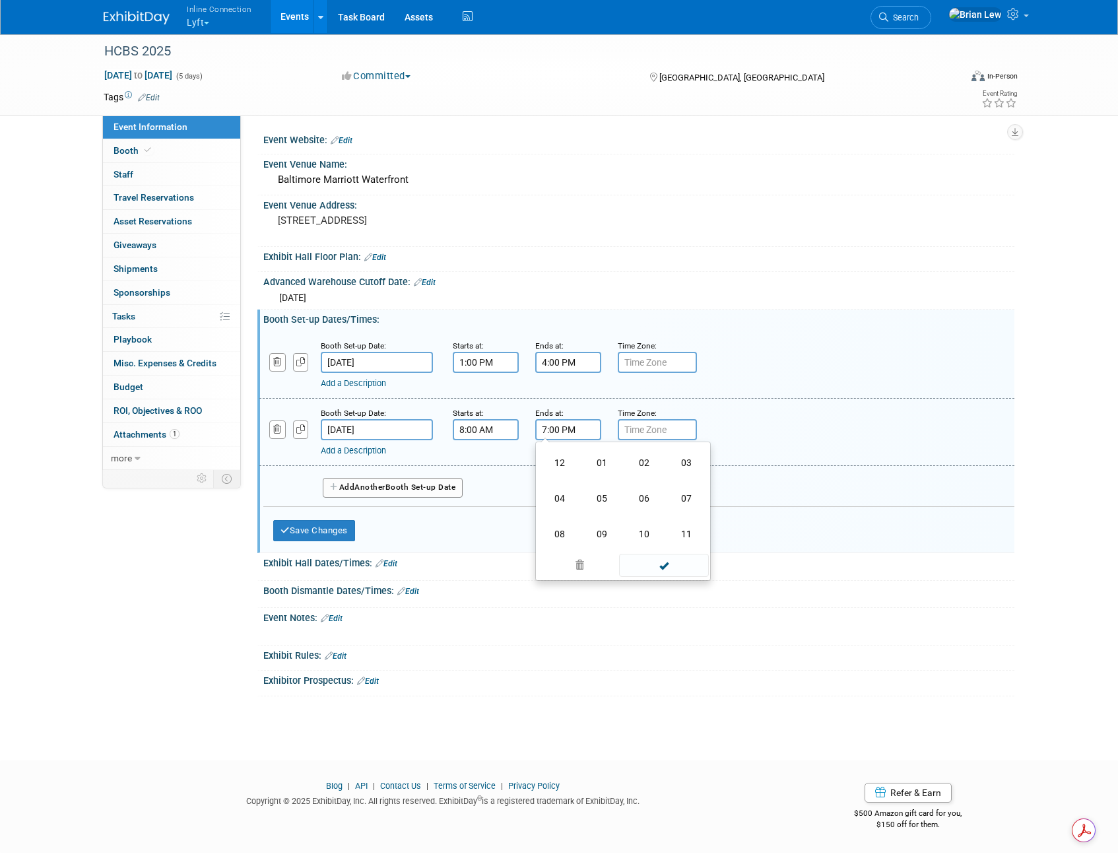
click at [676, 536] on td "11" at bounding box center [686, 534] width 42 height 36
click at [677, 494] on button "PM" at bounding box center [682, 490] width 24 height 22
type input "11:00 AM"
click at [682, 543] on span at bounding box center [663, 549] width 89 height 23
click at [343, 528] on button "Save Changes" at bounding box center [314, 530] width 82 height 21
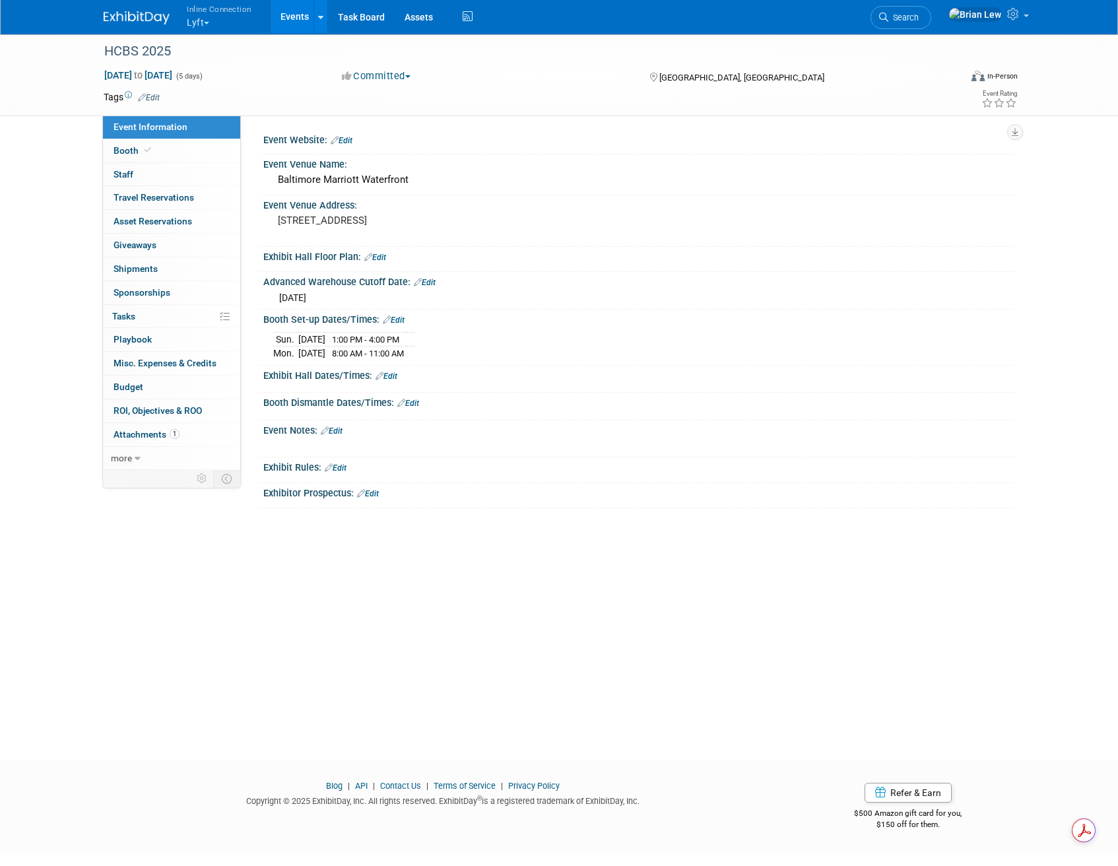
click at [393, 377] on link "Edit" at bounding box center [387, 376] width 22 height 9
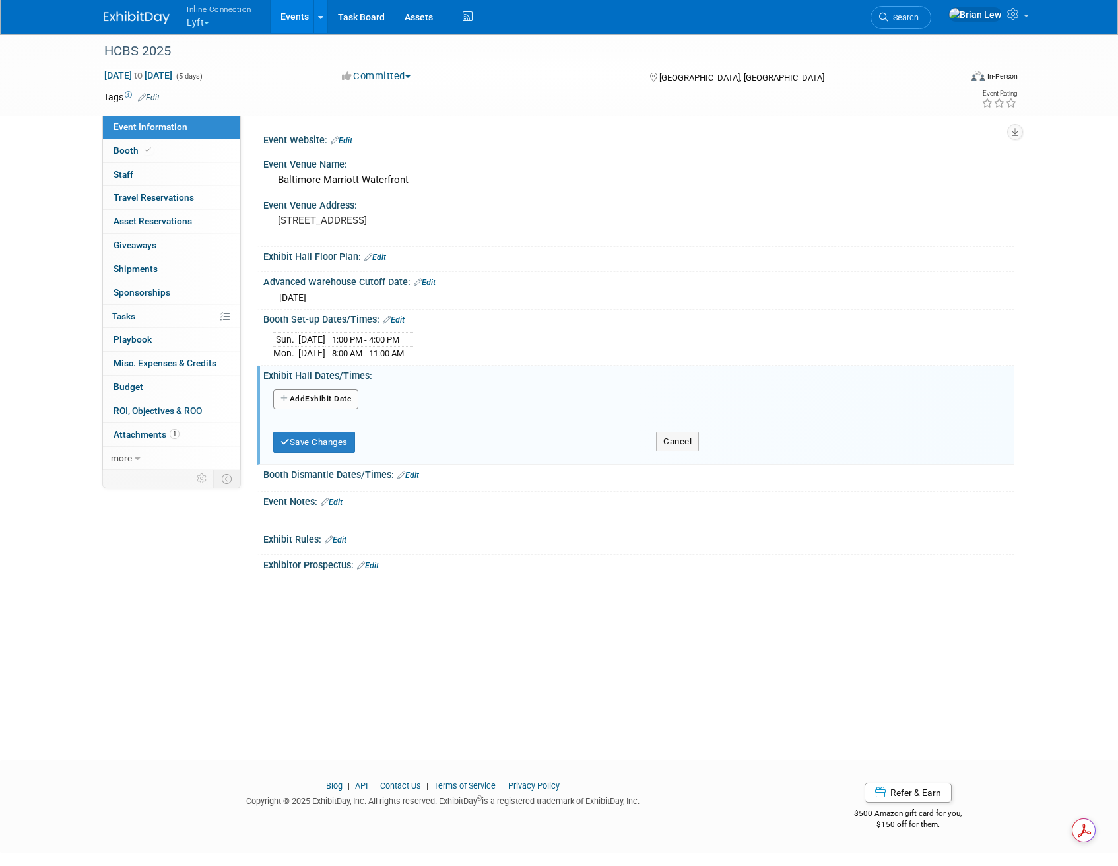
click at [335, 399] on button "Add Another Exhibit Date" at bounding box center [315, 399] width 85 height 20
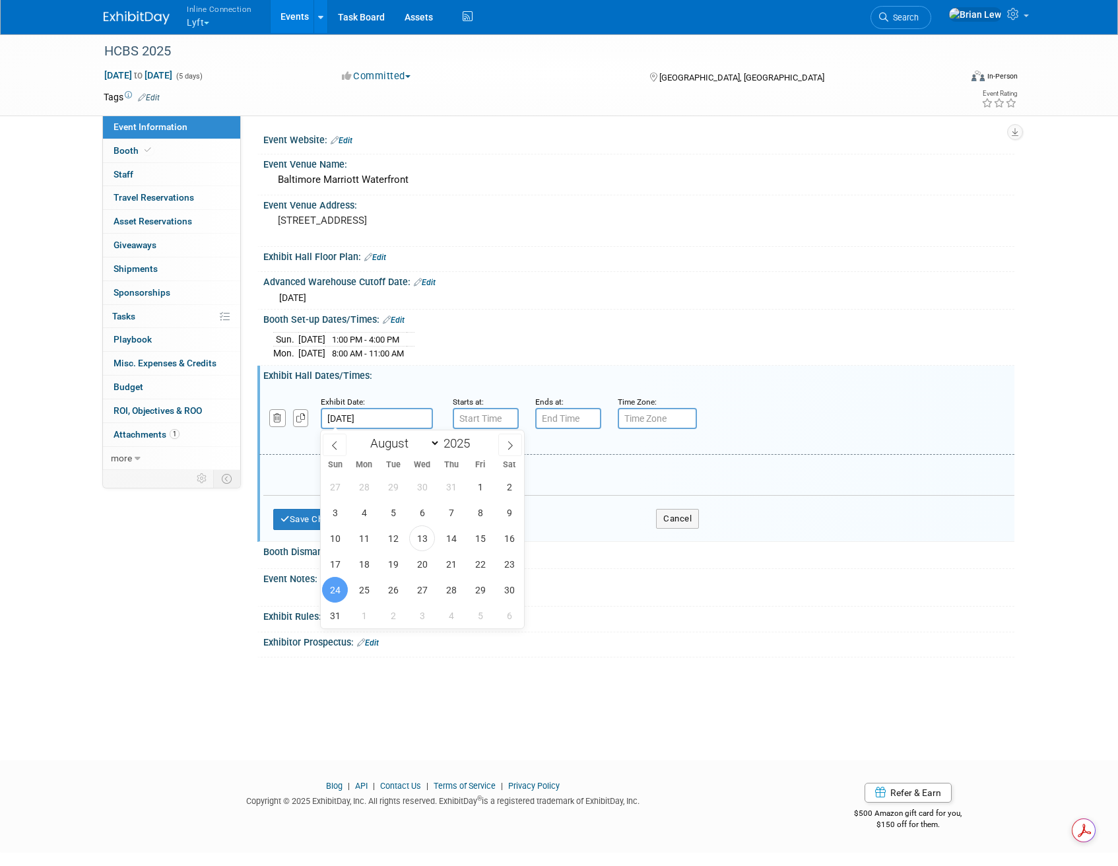
click at [387, 424] on input "Aug 24, 2025" at bounding box center [377, 418] width 112 height 21
click at [374, 589] on span "25" at bounding box center [364, 590] width 26 height 26
type input "Aug 25, 2025"
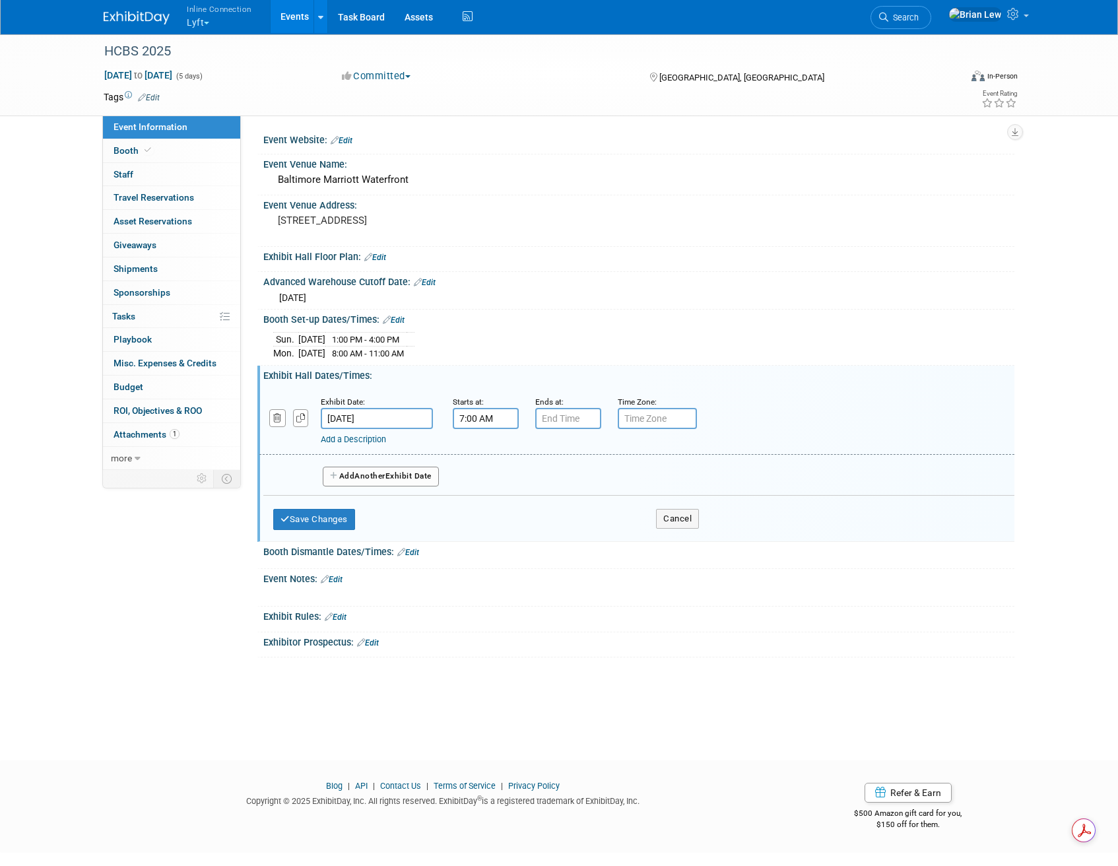
click at [488, 419] on input "7:00 AM" at bounding box center [486, 418] width 66 height 21
click at [478, 480] on span "07" at bounding box center [483, 479] width 25 height 24
click at [610, 519] on td "11" at bounding box center [604, 523] width 42 height 36
click at [549, 482] on span "00" at bounding box center [545, 479] width 25 height 24
click at [564, 485] on td "30" at bounding box center [562, 487] width 42 height 36
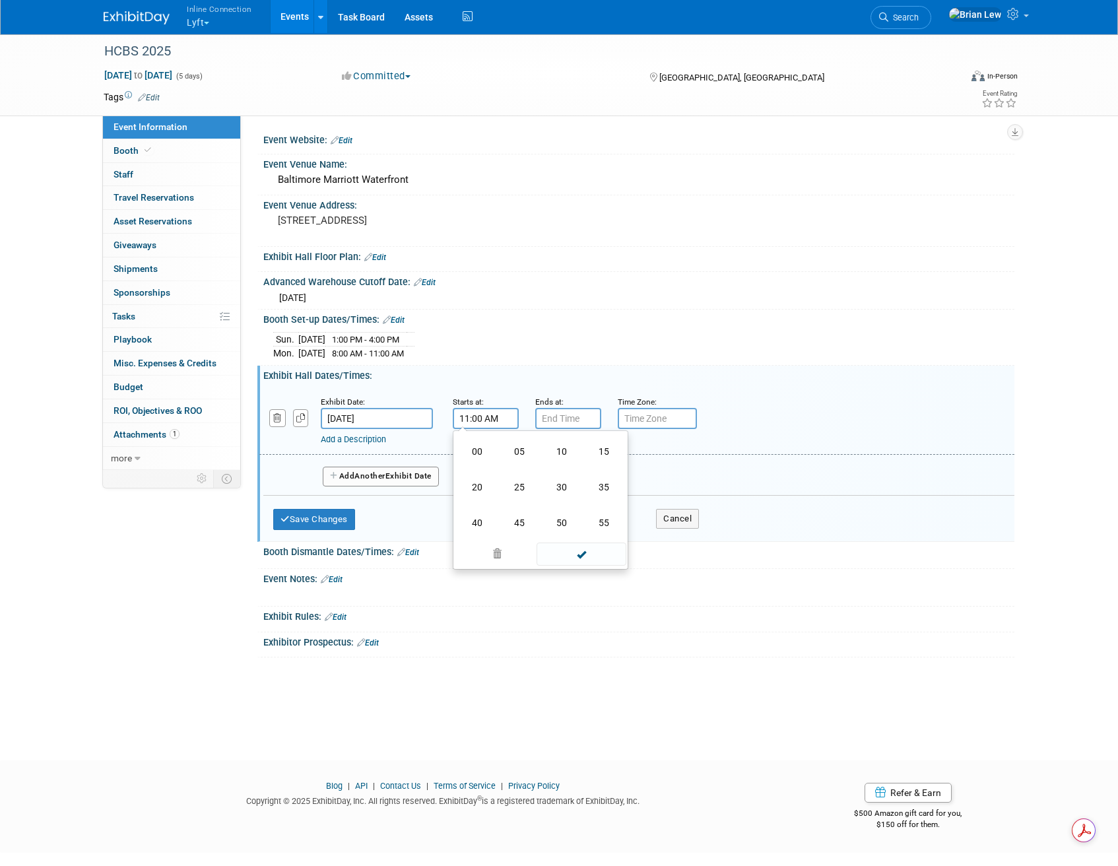
type input "11:30 AM"
click at [569, 409] on input "7:00 PM" at bounding box center [568, 418] width 66 height 21
click at [568, 471] on span "07" at bounding box center [566, 479] width 25 height 24
click at [607, 488] on td "05" at bounding box center [602, 487] width 42 height 36
type input "5:00 PM"
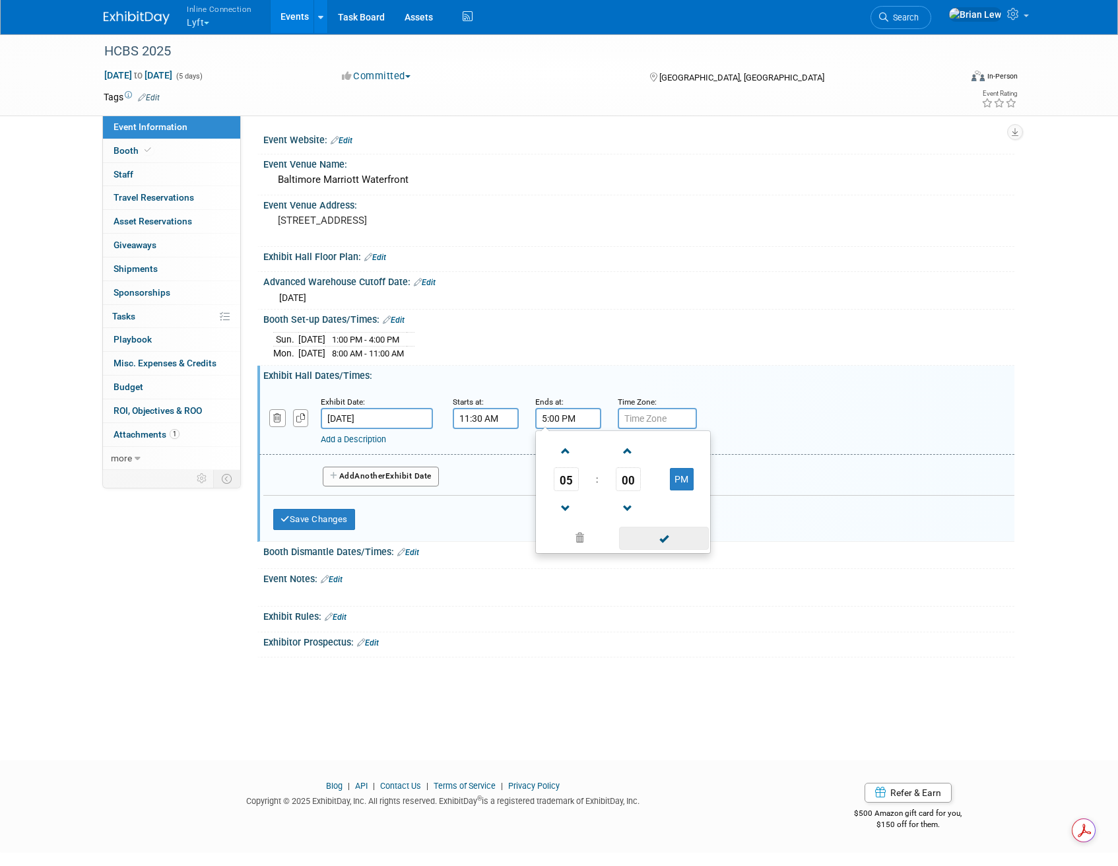
click at [654, 536] on span at bounding box center [663, 538] width 89 height 23
click at [397, 479] on button "Add Another Exhibit Date" at bounding box center [381, 477] width 116 height 20
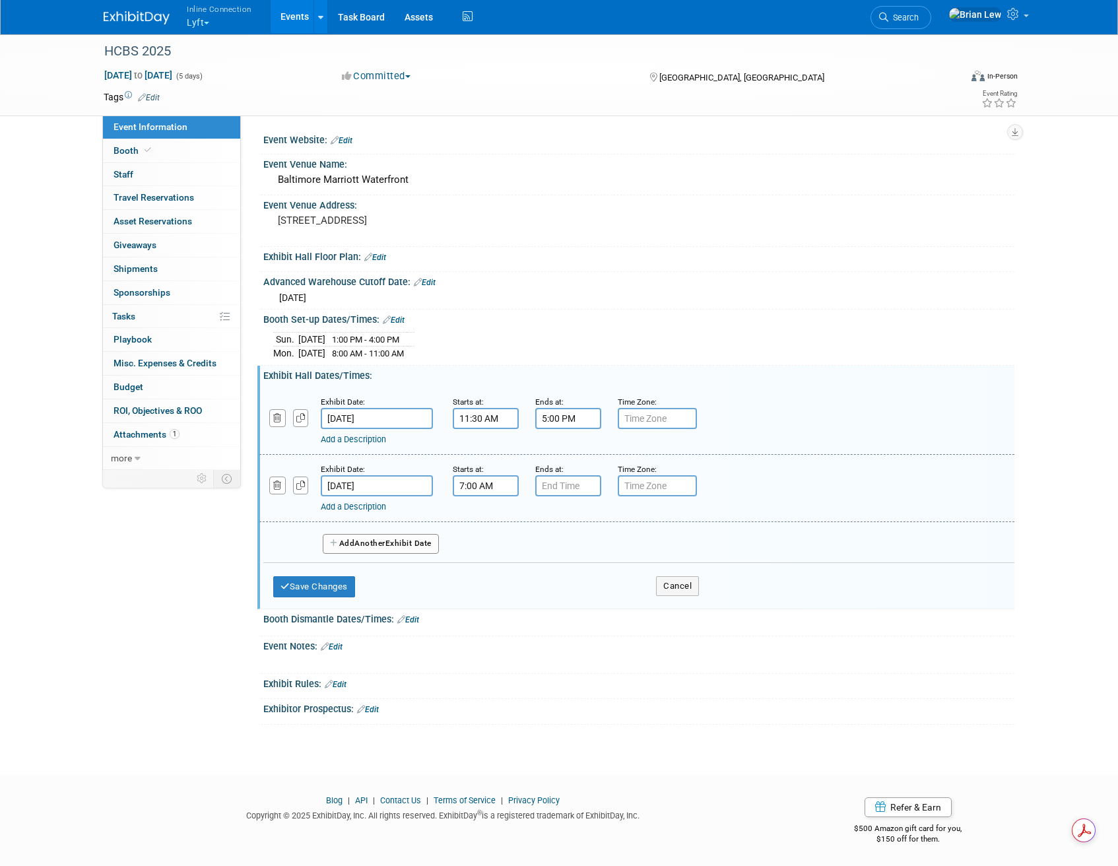
click at [482, 488] on input "7:00 AM" at bounding box center [486, 485] width 66 height 21
click at [492, 515] on span at bounding box center [483, 518] width 23 height 23
type input "8:00 AM"
click at [557, 481] on input "7:00 PM" at bounding box center [568, 485] width 66 height 21
click at [560, 544] on span "07" at bounding box center [566, 547] width 25 height 24
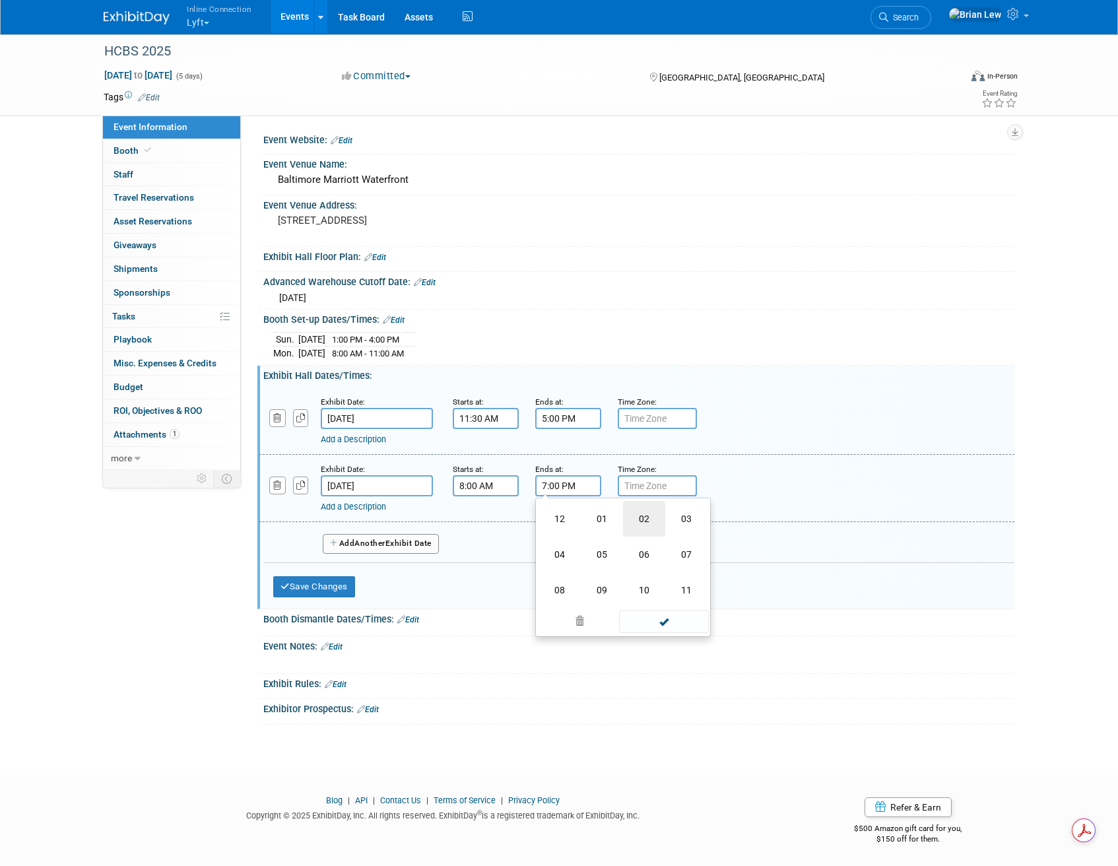
click at [645, 520] on td "02" at bounding box center [644, 519] width 42 height 36
type input "2:00 PM"
click at [426, 546] on button "Add Another Exhibit Date" at bounding box center [381, 544] width 116 height 20
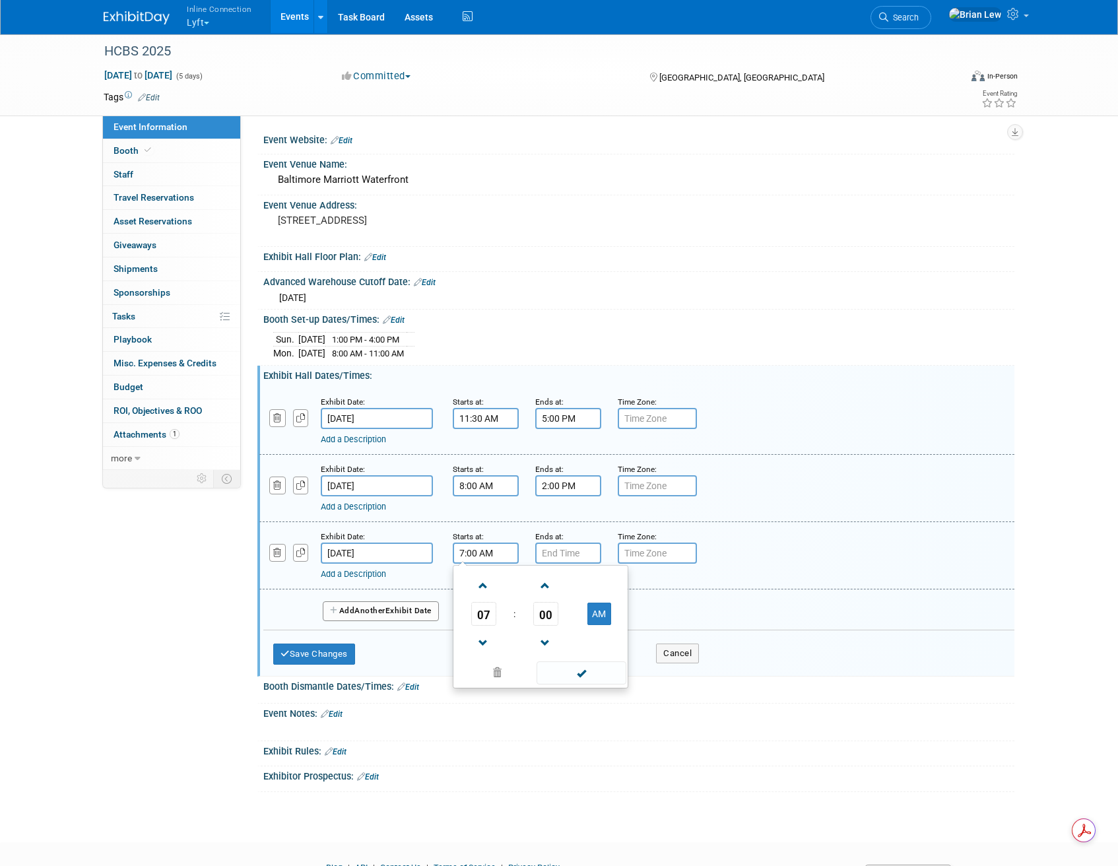
click at [498, 554] on input "7:00 AM" at bounding box center [486, 553] width 66 height 21
click at [482, 618] on span "07" at bounding box center [483, 614] width 25 height 24
click at [568, 623] on td "06" at bounding box center [562, 622] width 42 height 36
click at [598, 612] on button "AM" at bounding box center [599, 614] width 24 height 22
type input "6:00 PM"
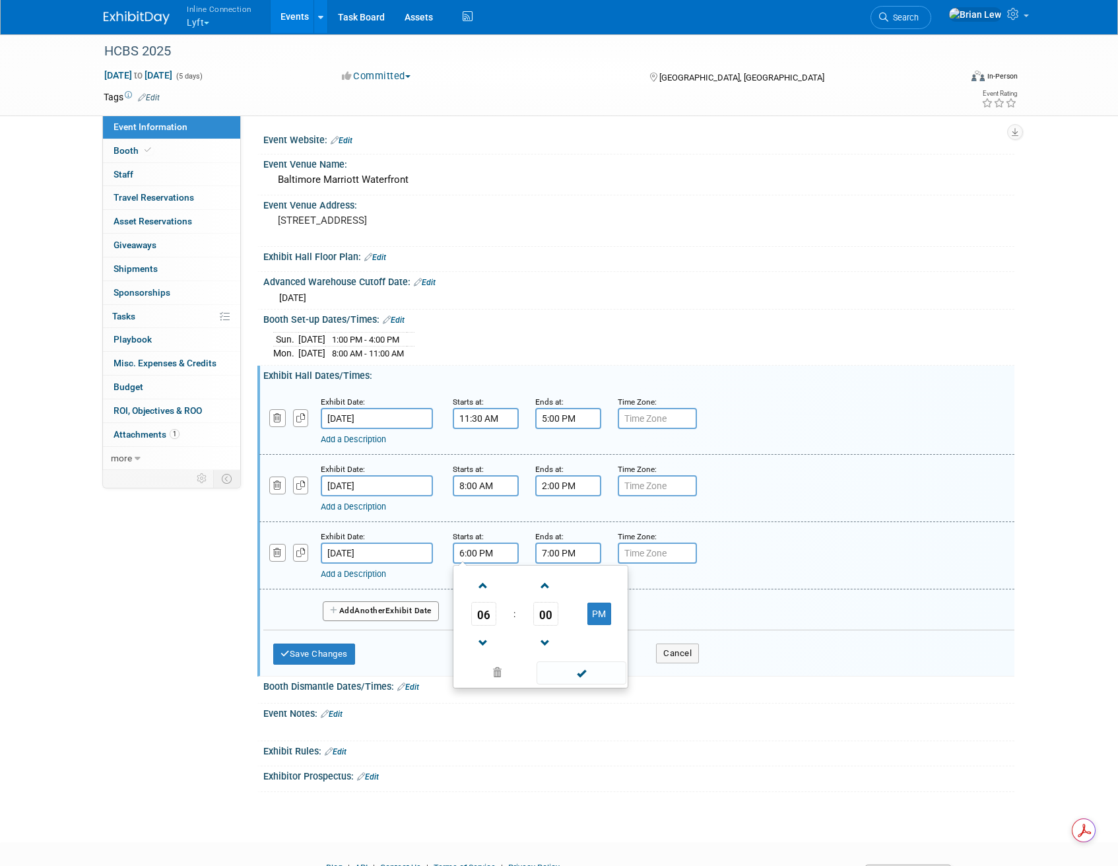
click at [579, 552] on input "7:00 PM" at bounding box center [568, 553] width 66 height 21
click at [573, 616] on span "07" at bounding box center [566, 614] width 25 height 24
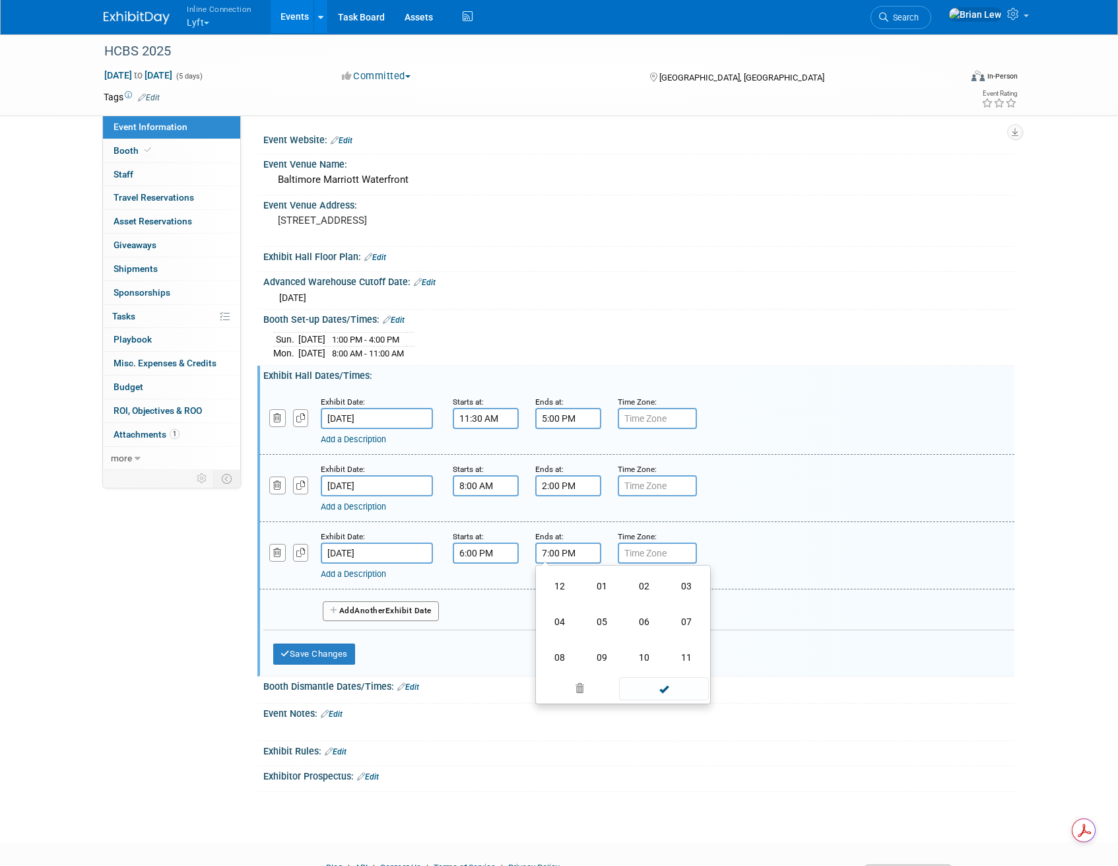
click at [690, 650] on td "11" at bounding box center [686, 658] width 42 height 36
type input "11:00 PM"
click at [659, 669] on span at bounding box center [663, 672] width 89 height 23
click at [348, 653] on button "Save Changes" at bounding box center [314, 653] width 82 height 21
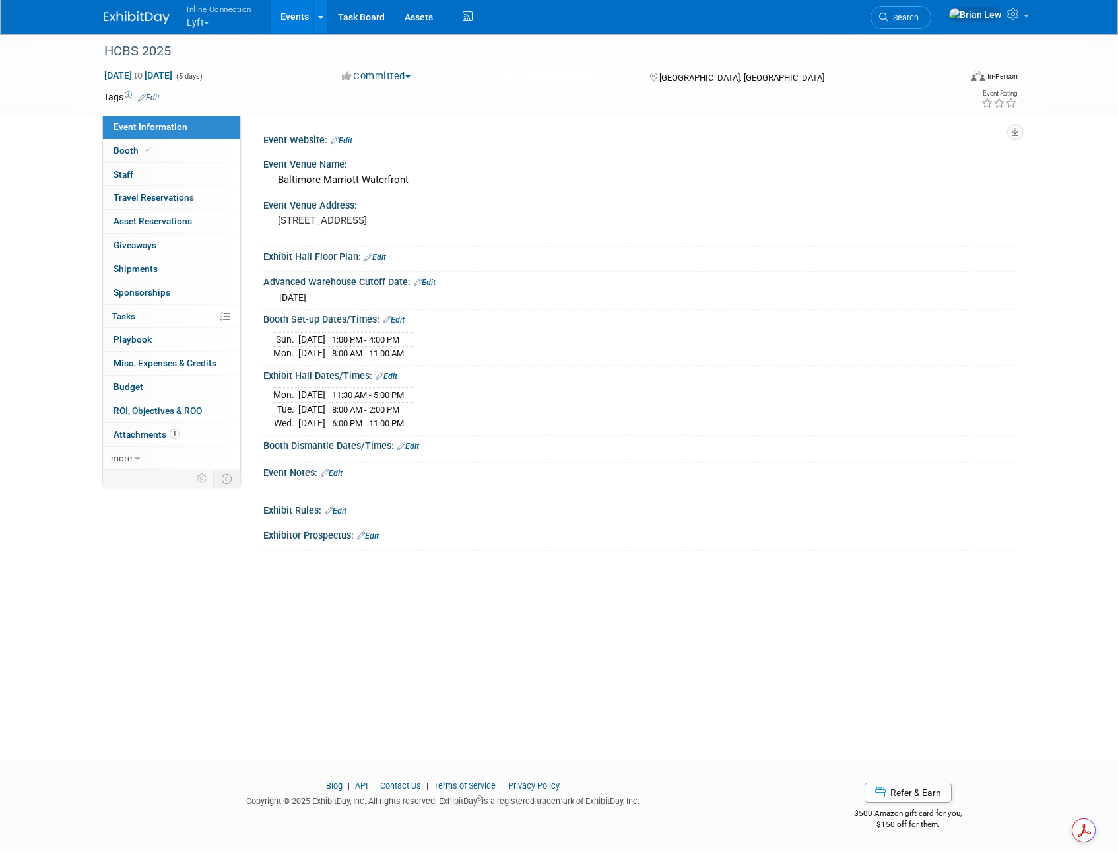
click at [409, 446] on link "Edit" at bounding box center [408, 446] width 22 height 9
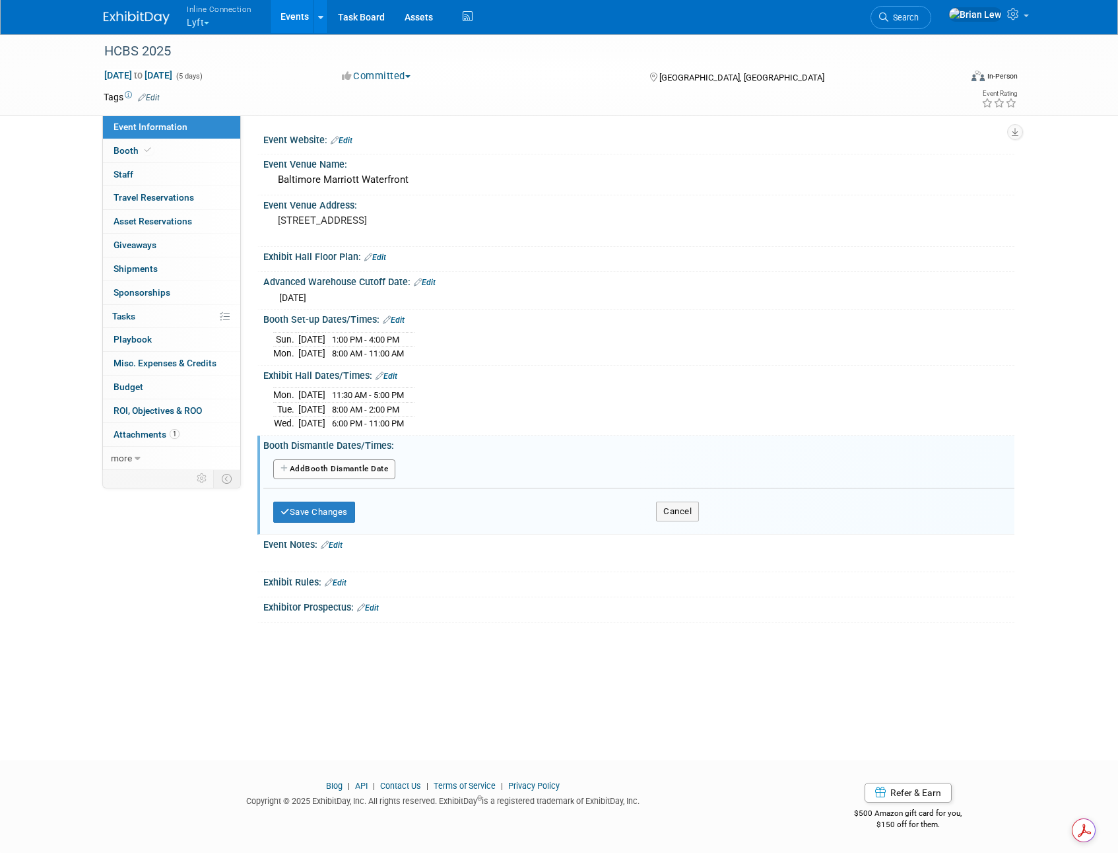
click at [368, 473] on button "Add Another Booth Dismantle Date" at bounding box center [334, 469] width 122 height 20
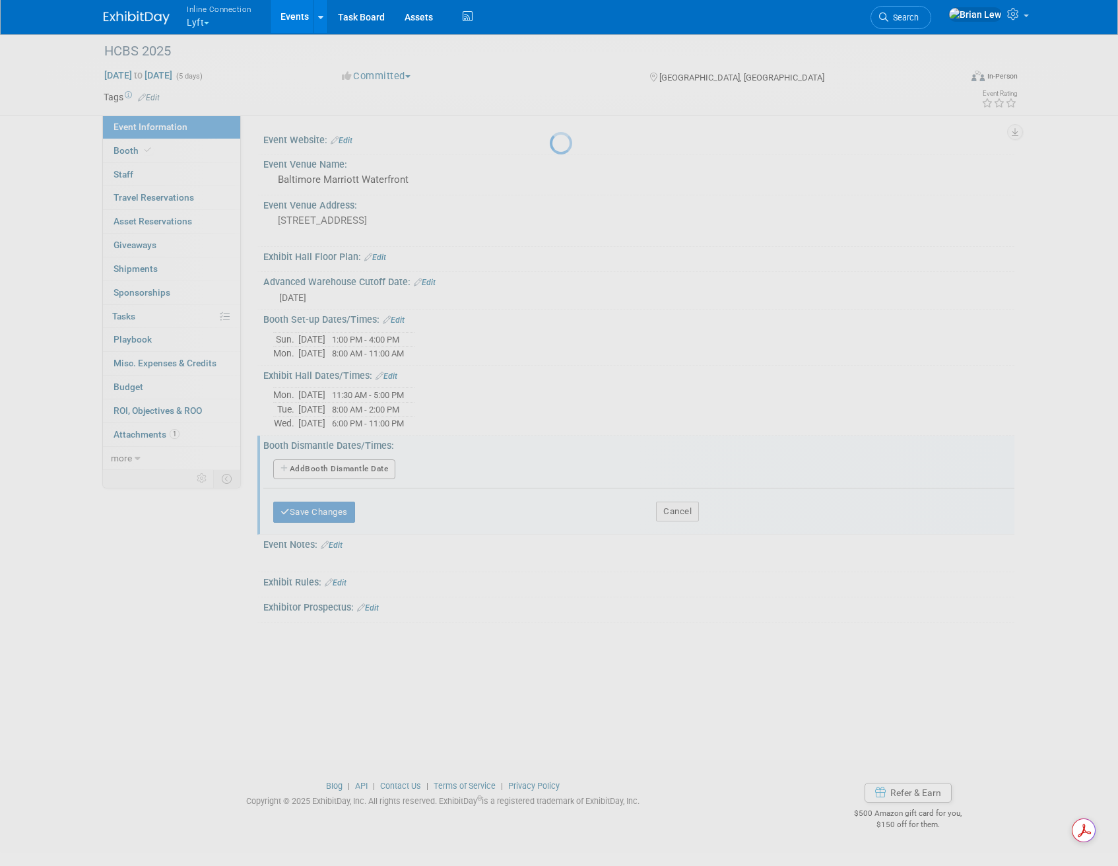
select select "7"
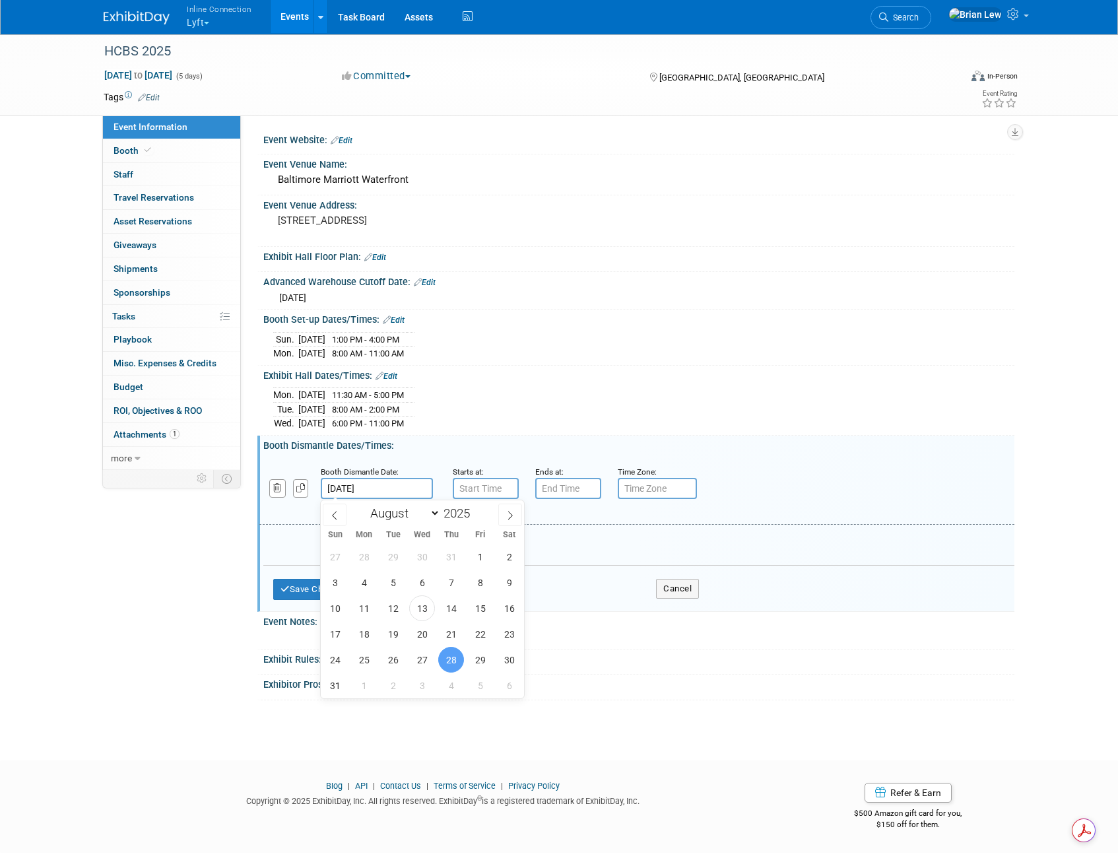
click at [385, 492] on input "Aug 28, 2025" at bounding box center [377, 488] width 112 height 21
click at [420, 657] on span "27" at bounding box center [422, 660] width 26 height 26
type input "Aug 27, 2025"
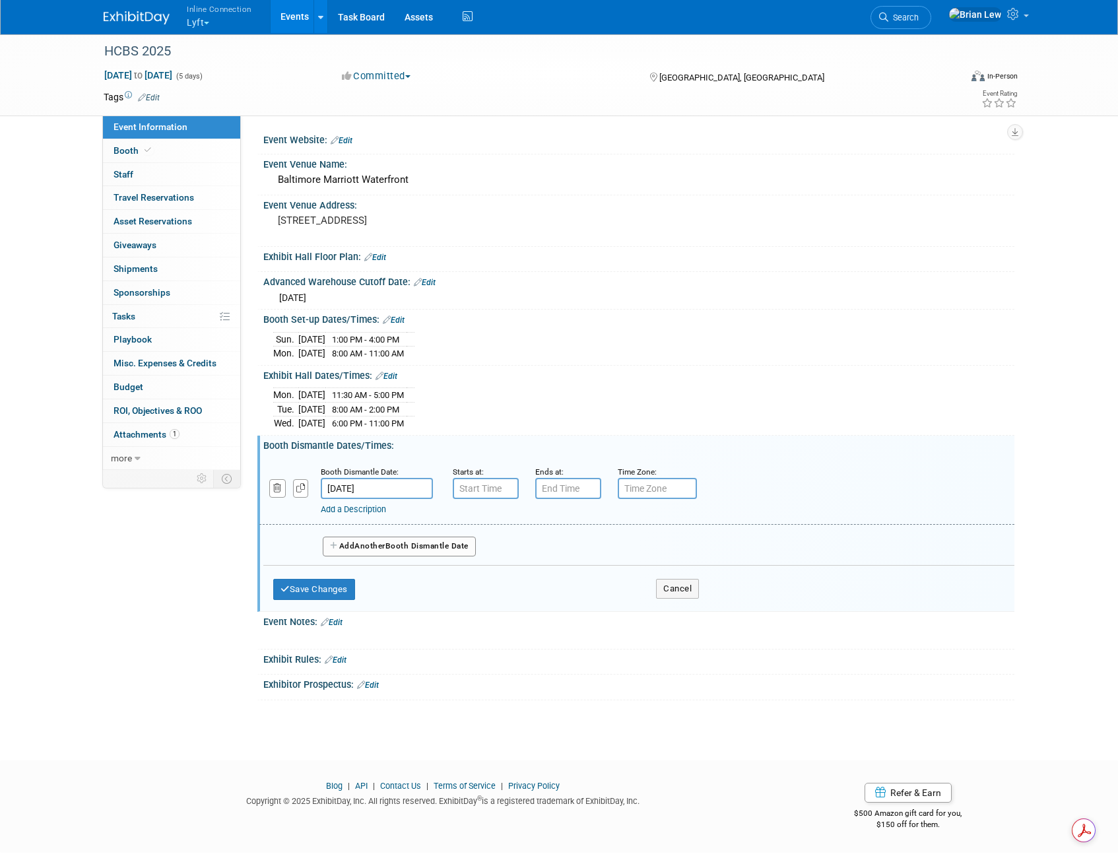
type input "7:00 AM"
click at [479, 484] on input "7:00 AM" at bounding box center [486, 488] width 66 height 21
click at [567, 487] on input "7:00 PM" at bounding box center [568, 488] width 66 height 21
click at [566, 550] on span "07" at bounding box center [566, 549] width 25 height 24
click at [683, 593] on td "11" at bounding box center [686, 593] width 42 height 36
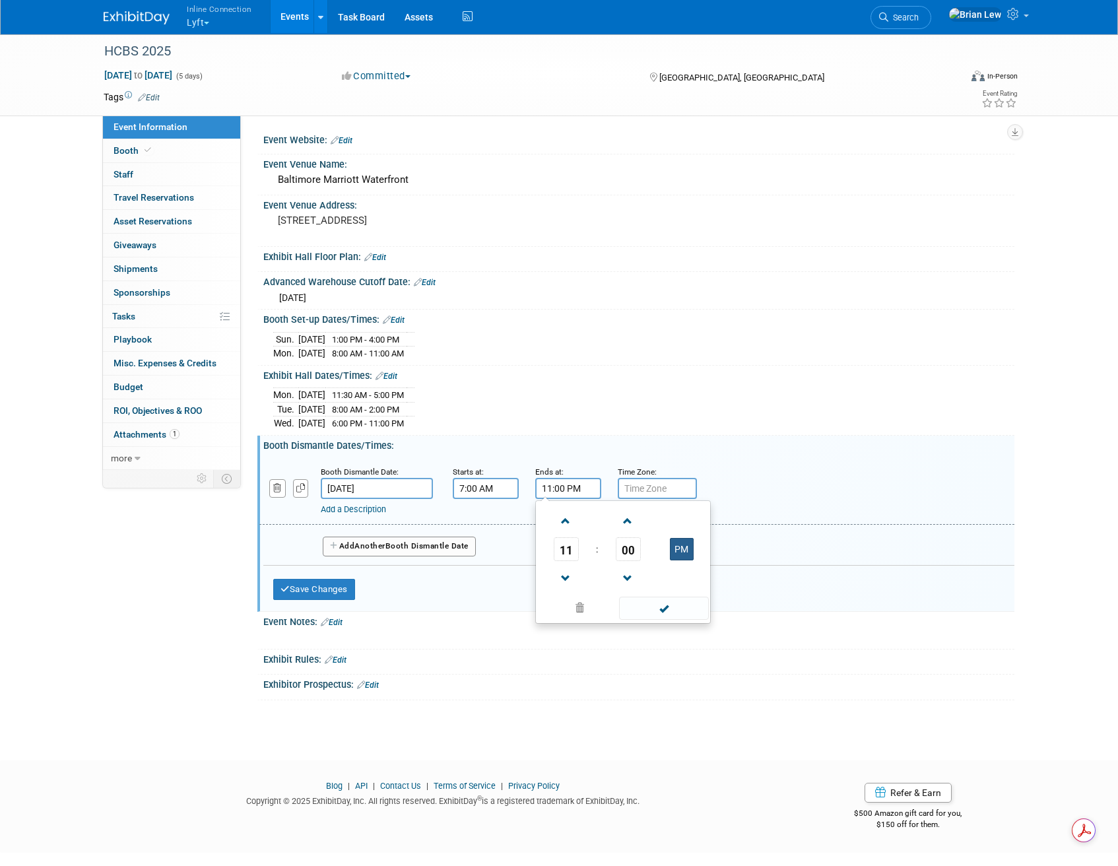
click at [682, 552] on button "PM" at bounding box center [682, 549] width 24 height 22
type input "11:00 AM"
click at [682, 609] on span at bounding box center [663, 608] width 89 height 23
click at [330, 586] on button "Save Changes" at bounding box center [314, 589] width 82 height 21
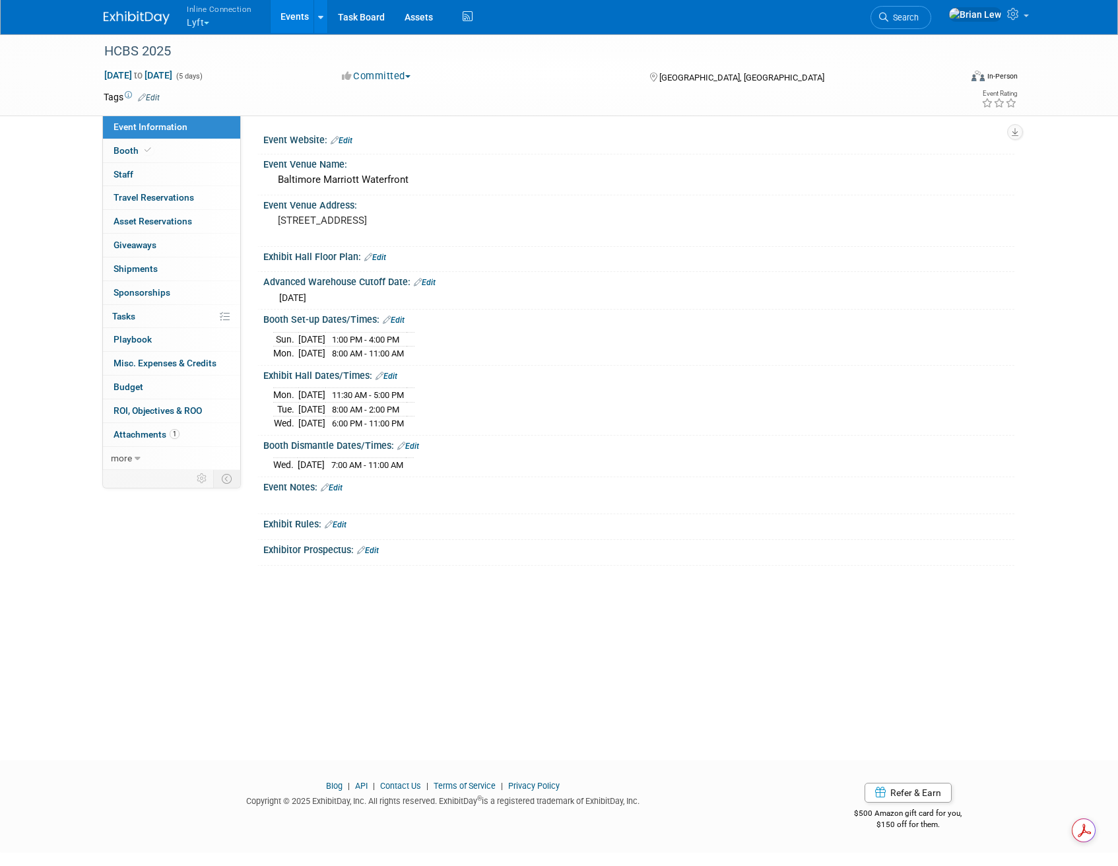
click at [151, 11] on img at bounding box center [137, 17] width 66 height 13
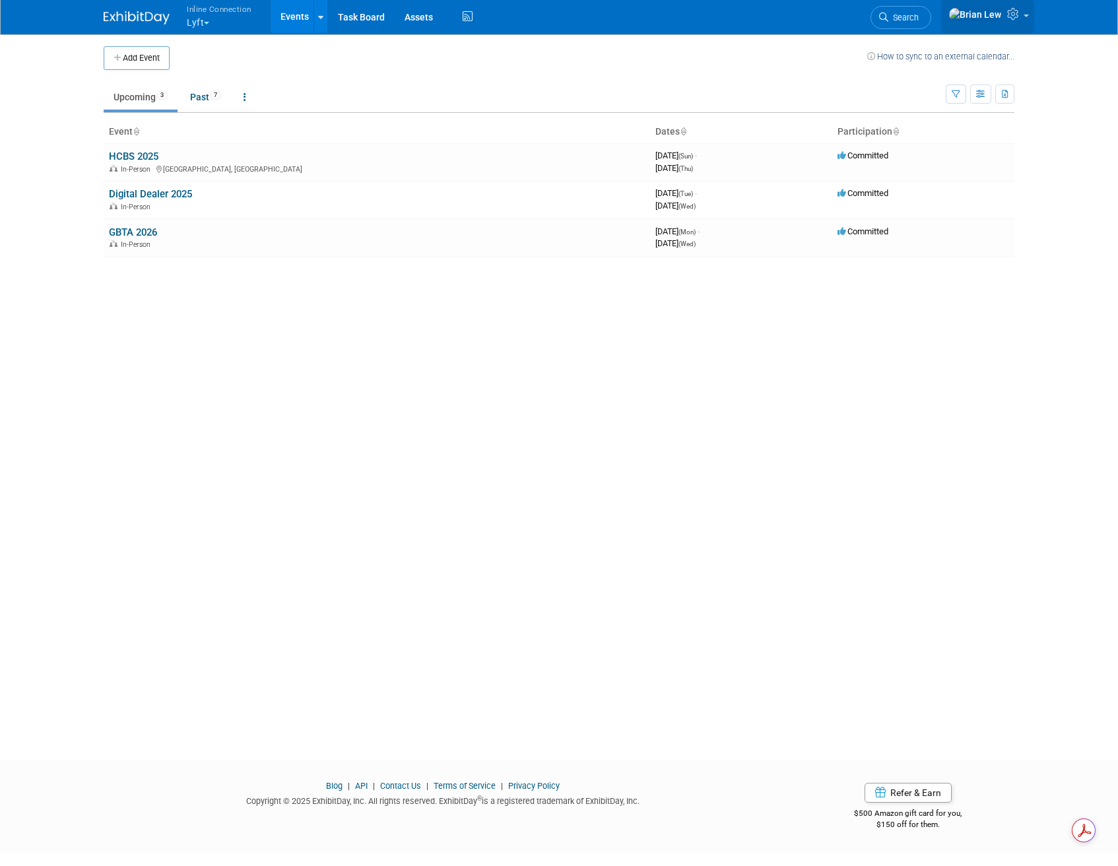
click at [1023, 15] on link at bounding box center [987, 16] width 93 height 33
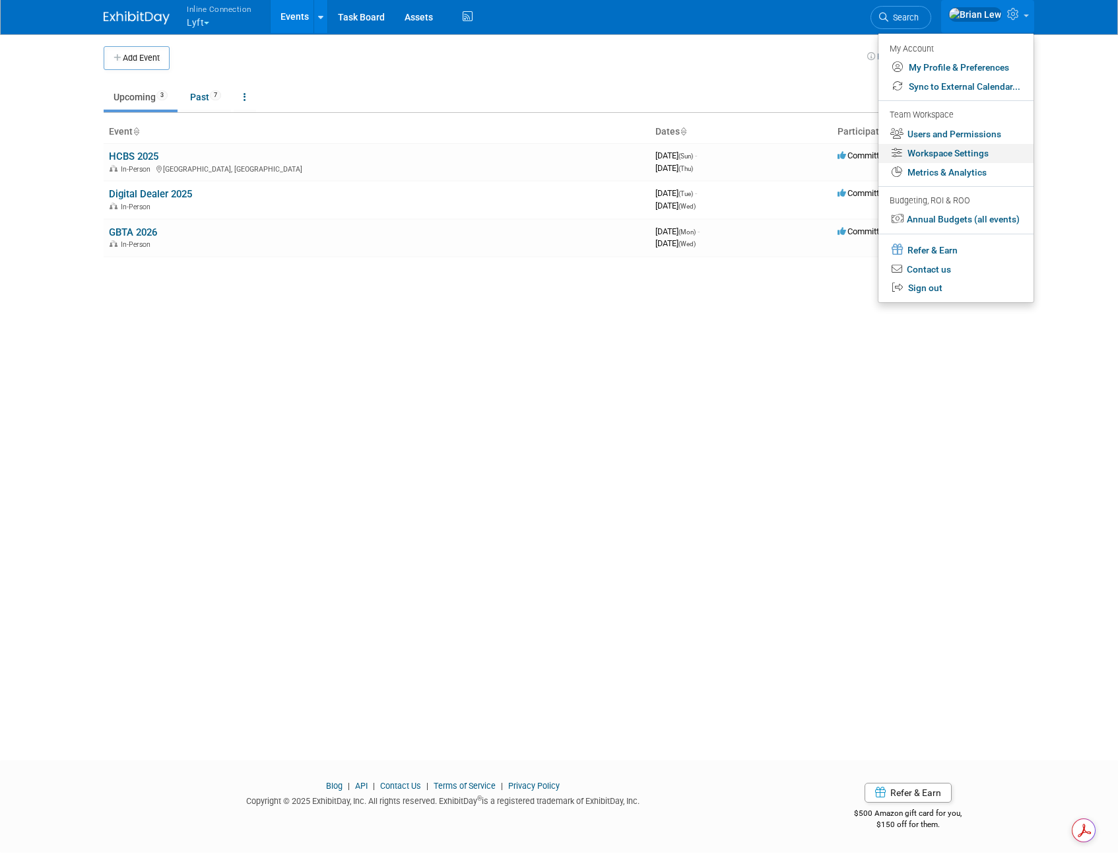
click at [929, 155] on link "Workspace Settings" at bounding box center [955, 153] width 155 height 19
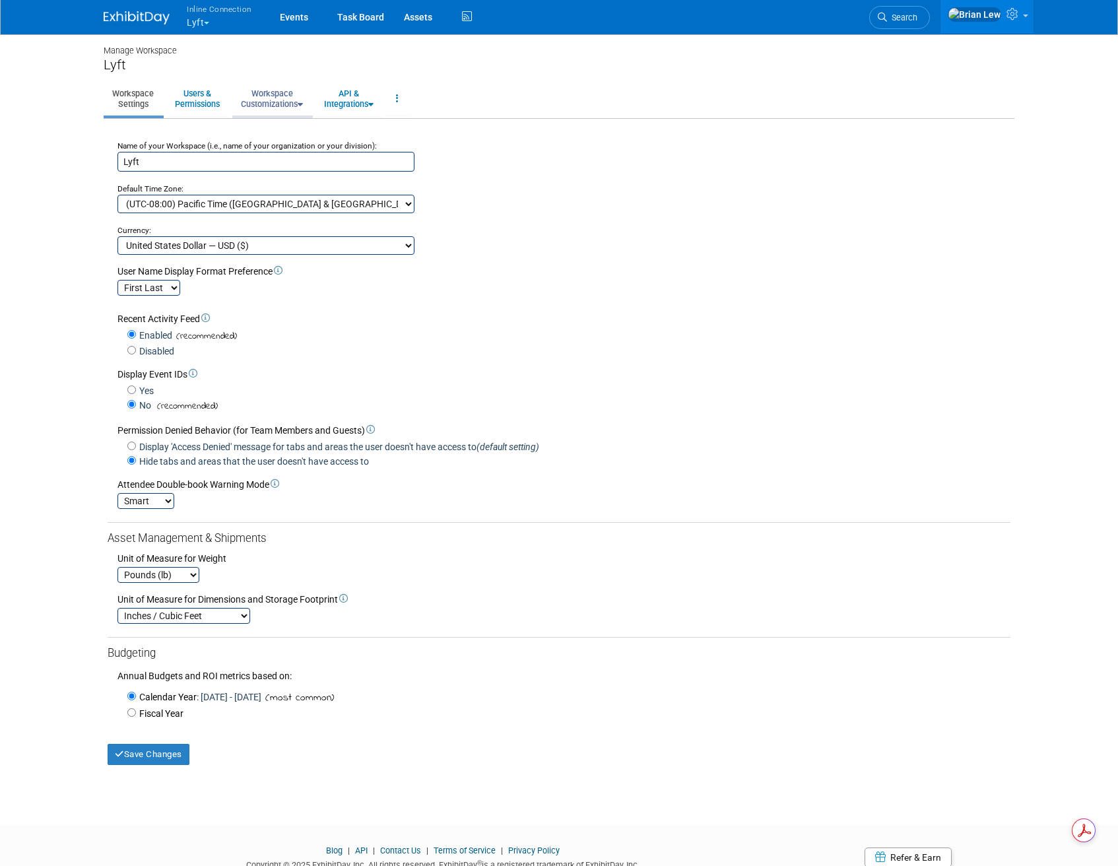
click at [303, 103] on icon at bounding box center [300, 104] width 5 height 9
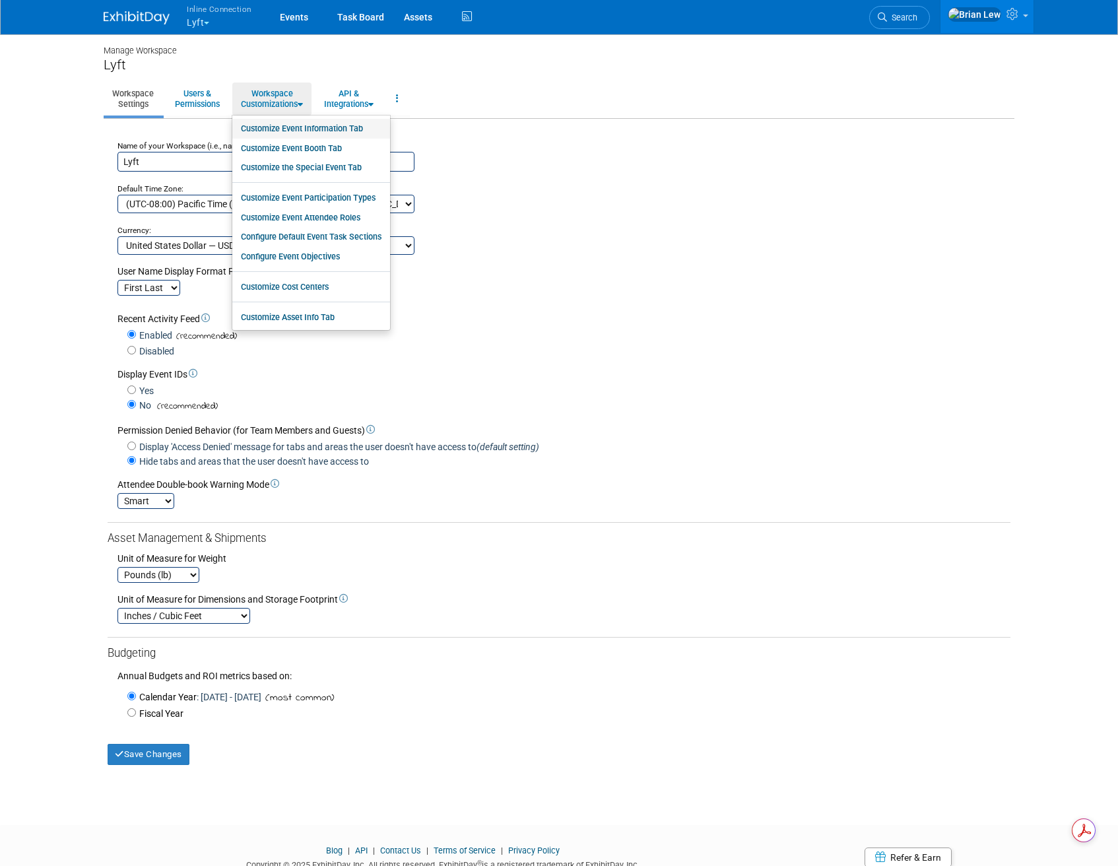
click at [360, 130] on link "Customize Event Information Tab" at bounding box center [311, 129] width 158 height 20
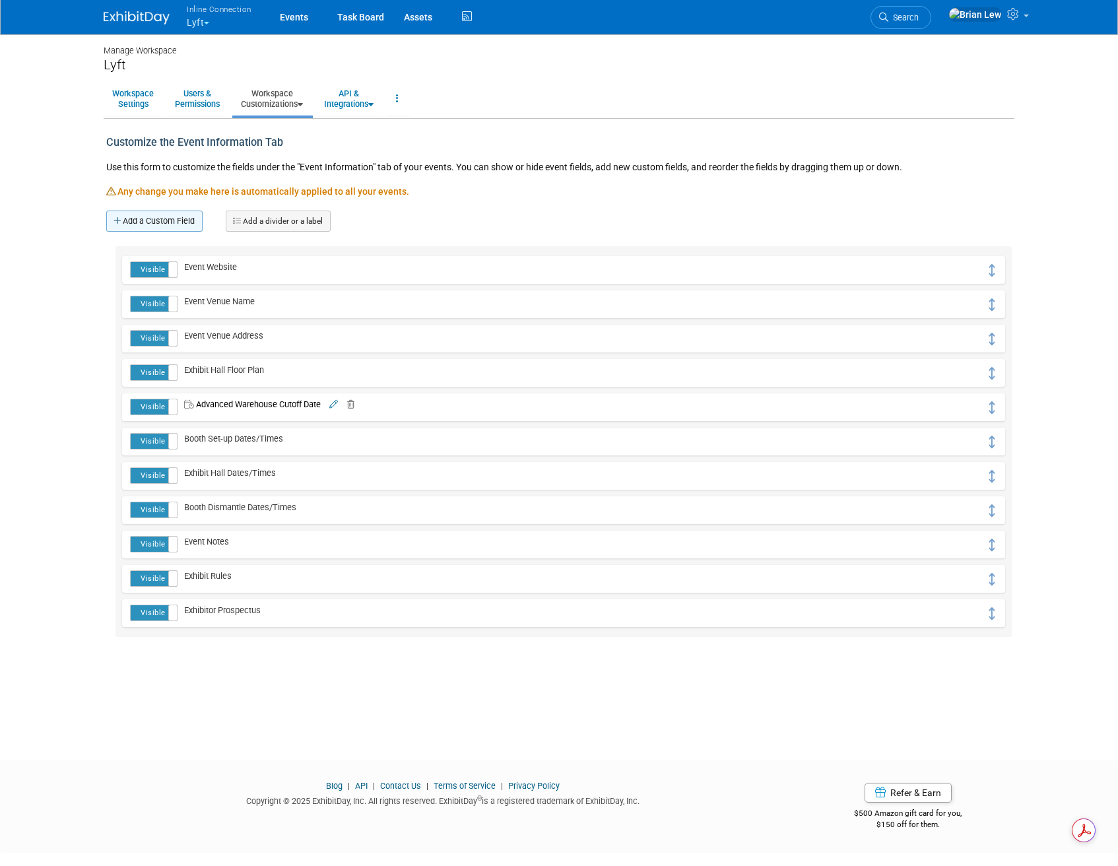
click at [182, 214] on link "Add a Custom Field" at bounding box center [154, 221] width 96 height 21
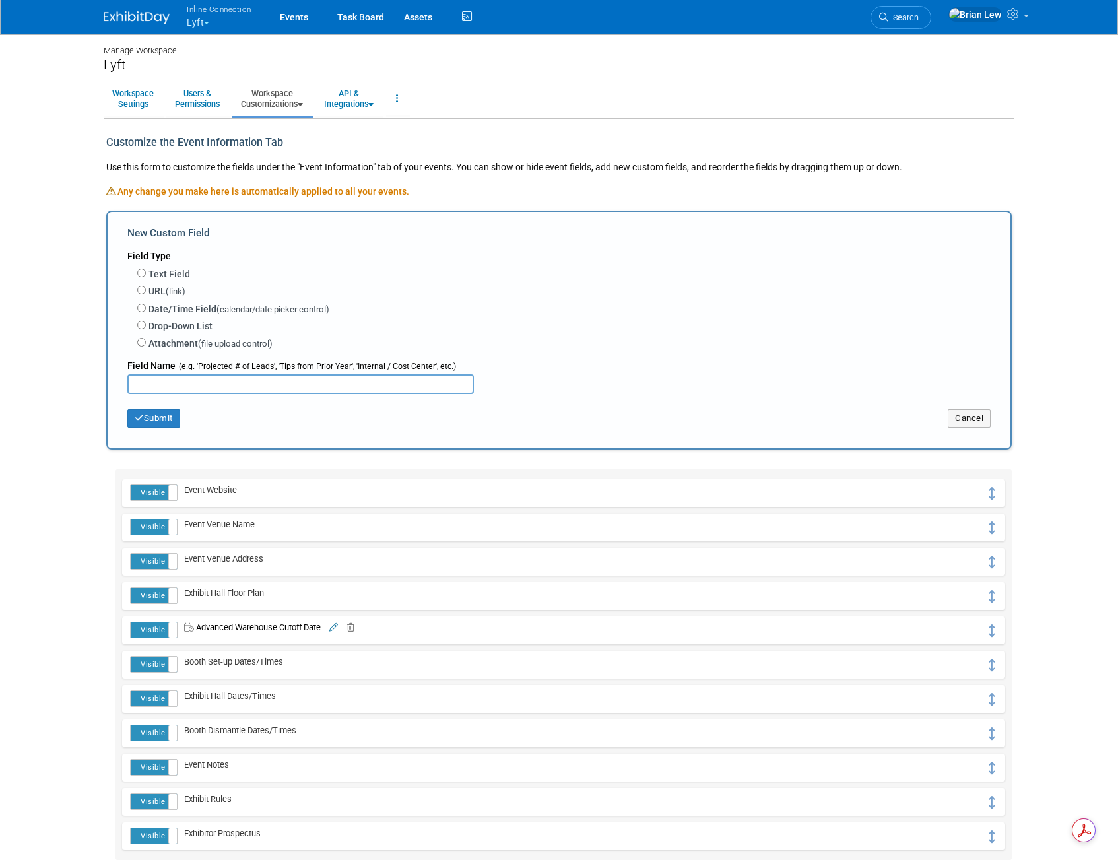
click at [153, 275] on label "Text Field" at bounding box center [169, 273] width 42 height 13
click at [146, 275] on input "Text Field" at bounding box center [141, 273] width 9 height 9
radio input "true"
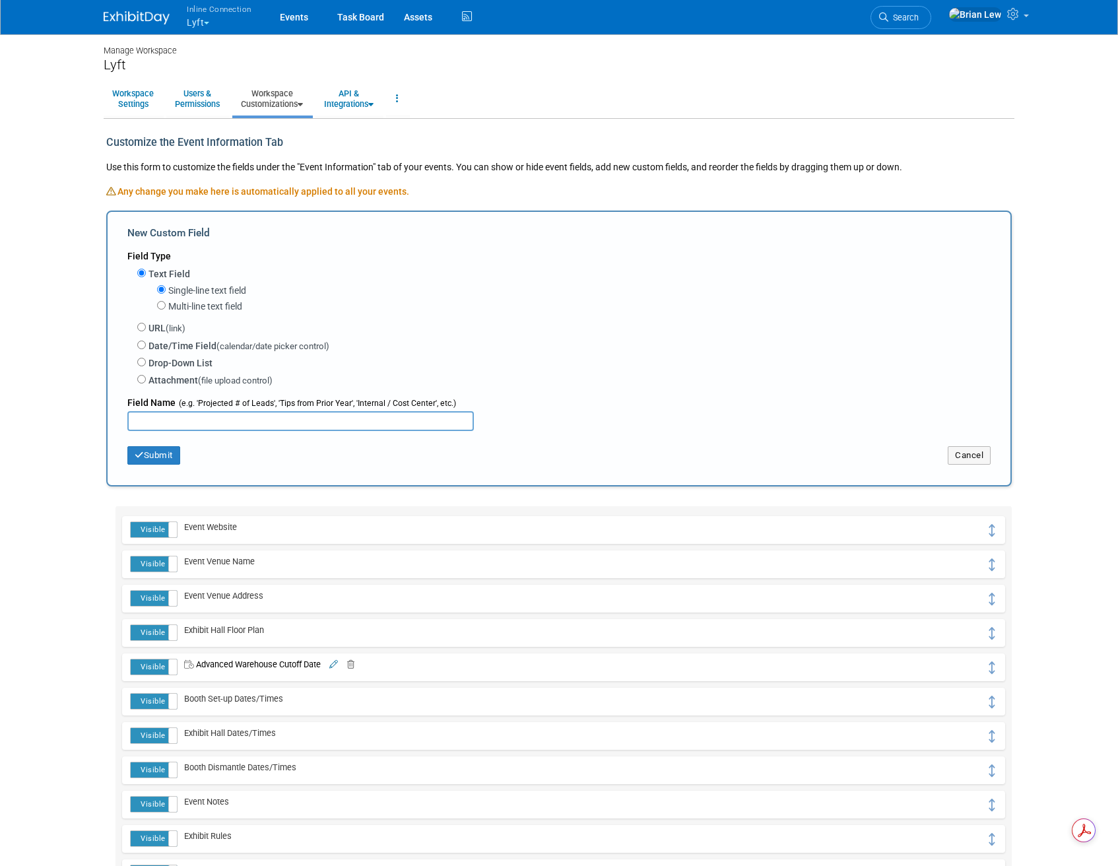
click at [193, 308] on label "Multi-line text field" at bounding box center [205, 306] width 74 height 13
click at [166, 308] on input "Multi-line text field" at bounding box center [161, 305] width 9 height 9
radio input "true"
click at [298, 427] on input "text" at bounding box center [300, 421] width 346 height 20
type input "Advanced Warehouse Address"
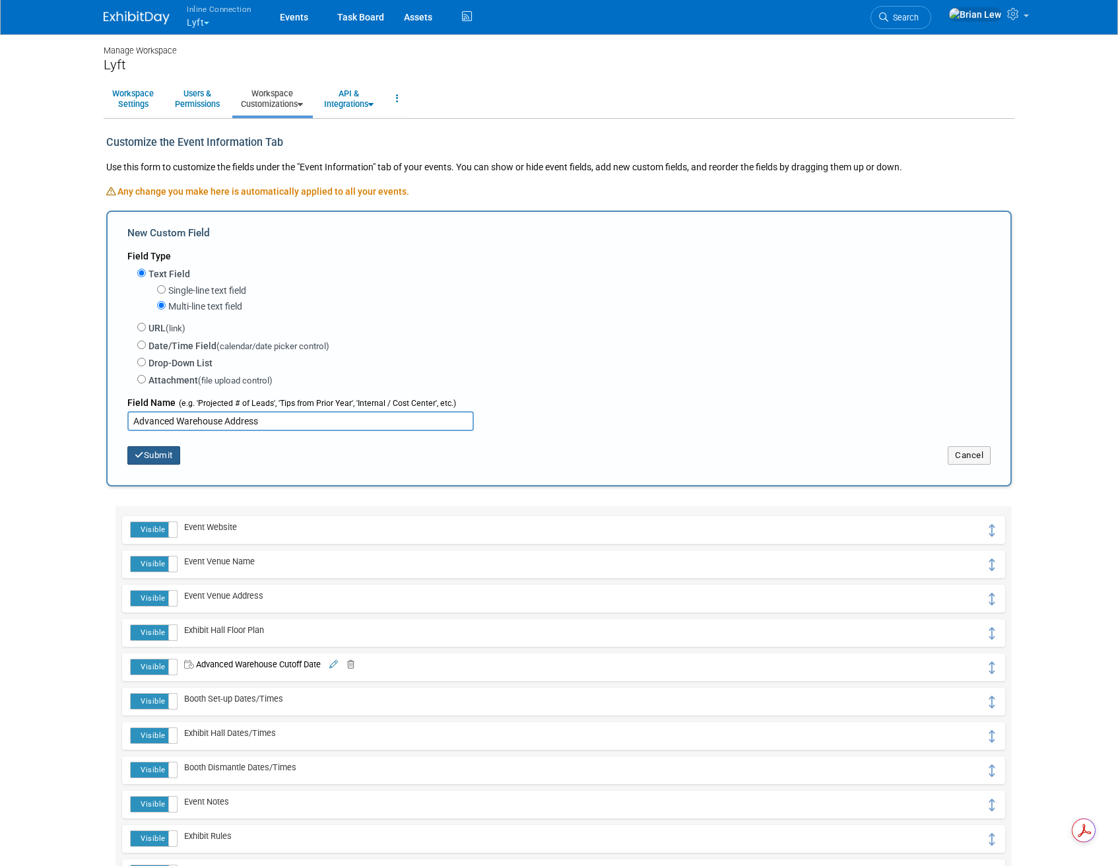
click at [128, 458] on button "Submit" at bounding box center [153, 455] width 53 height 18
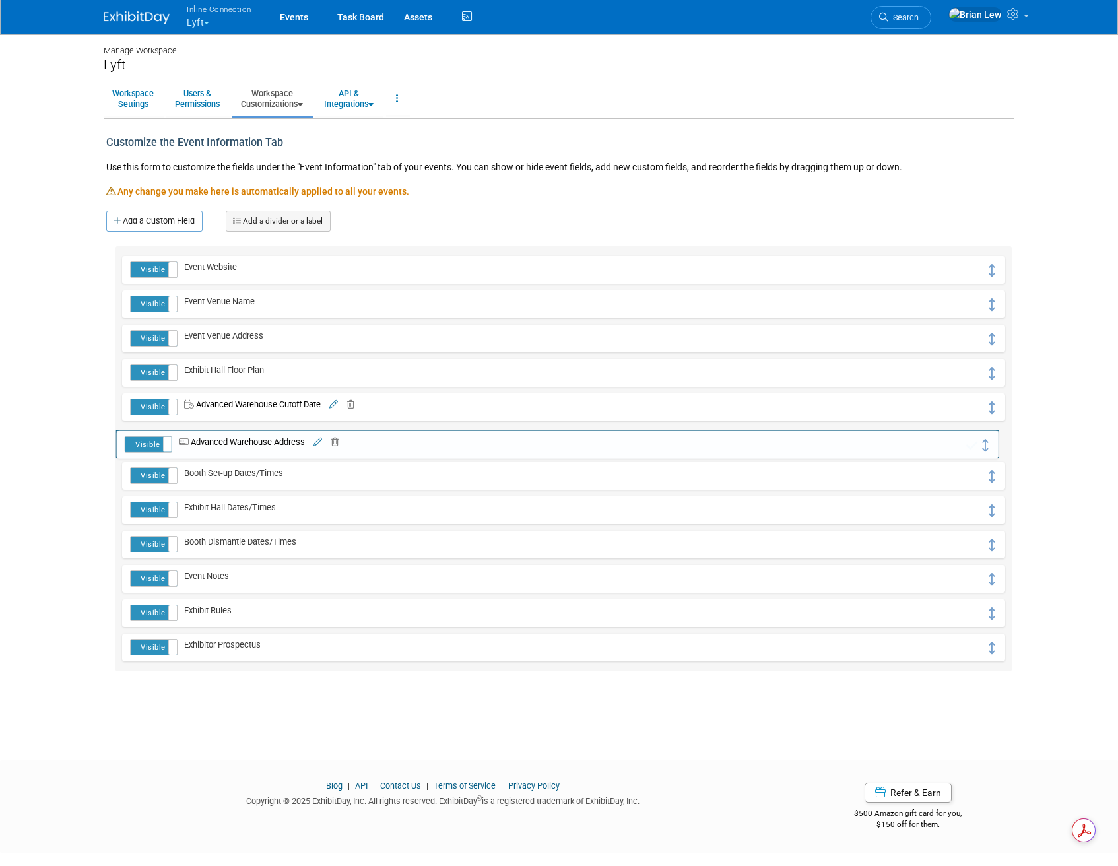
drag, startPoint x: 995, startPoint y: 271, endPoint x: 990, endPoint y: 445, distance: 174.3
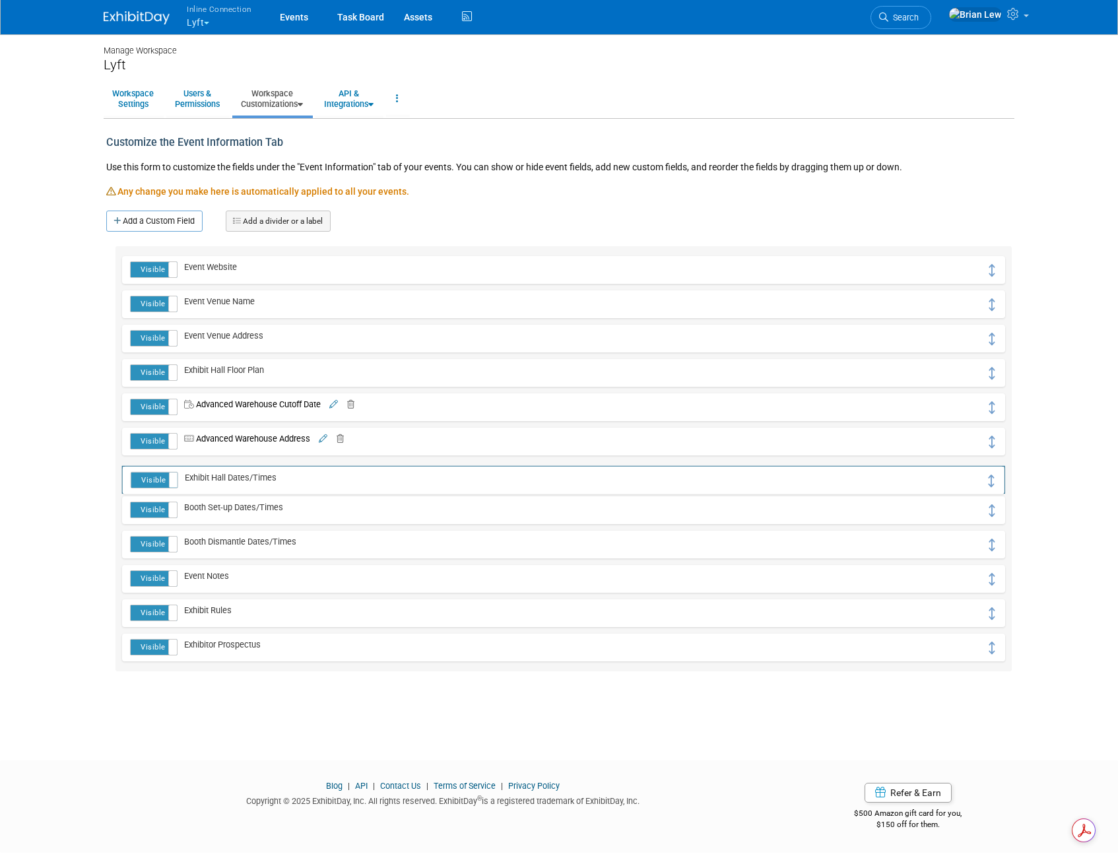
drag, startPoint x: 989, startPoint y: 509, endPoint x: 989, endPoint y: 478, distance: 30.4
drag, startPoint x: 993, startPoint y: 477, endPoint x: 989, endPoint y: 549, distance: 72.7
click at [174, 224] on link "Add a Custom Field" at bounding box center [154, 221] width 96 height 21
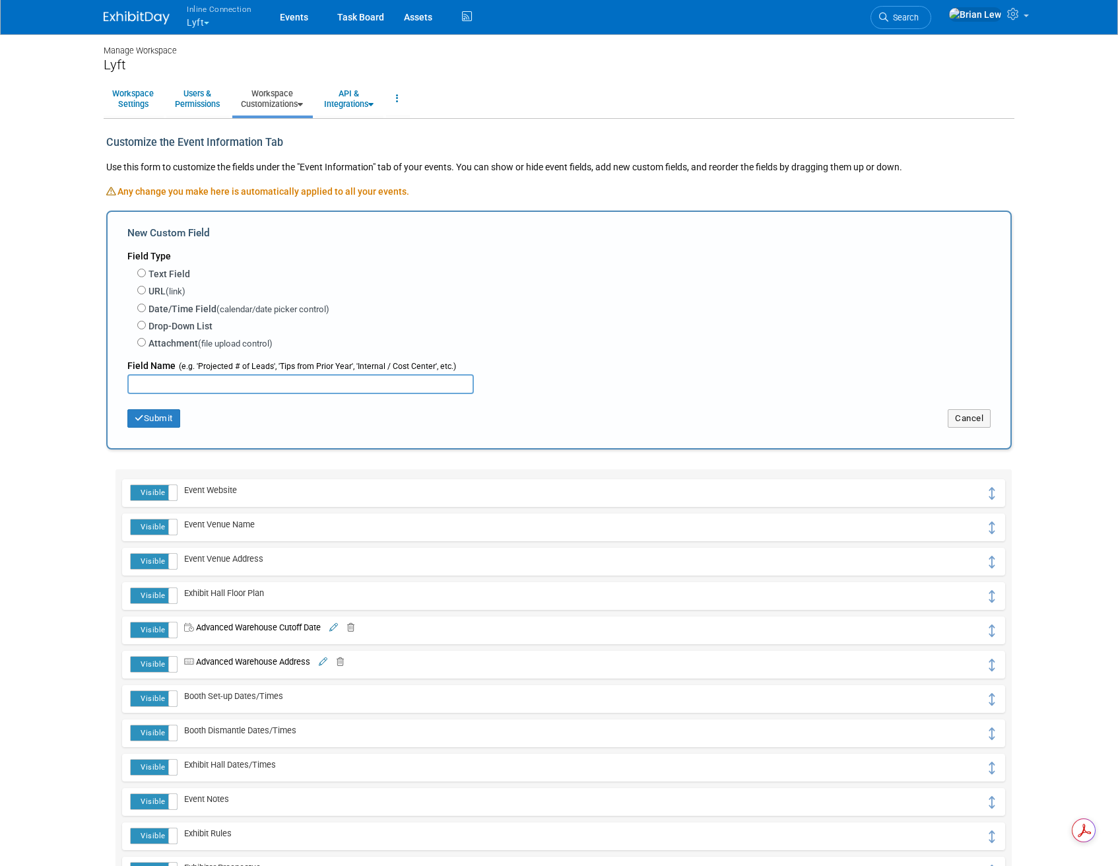
click at [172, 275] on label "Text Field" at bounding box center [169, 273] width 42 height 13
click at [146, 275] on input "Text Field" at bounding box center [141, 273] width 9 height 9
radio input "true"
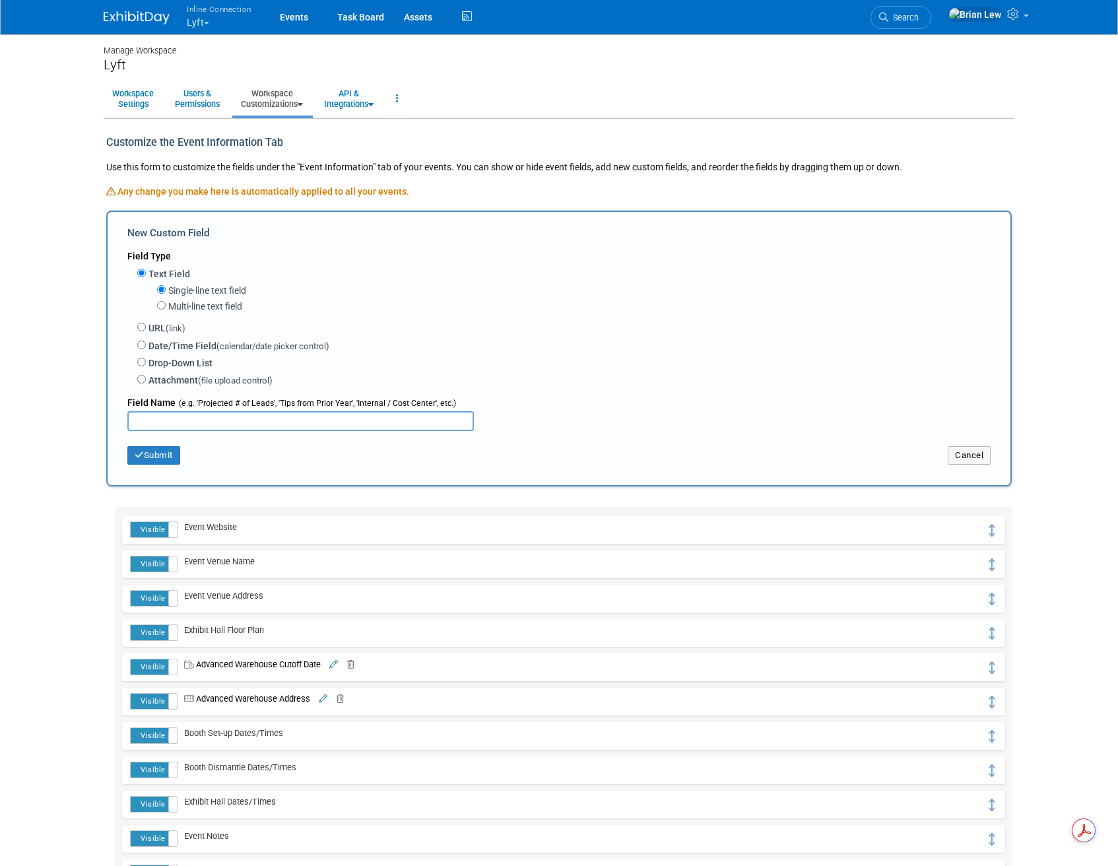
click at [211, 422] on input "text" at bounding box center [300, 421] width 346 height 20
type input "G"
type input "g"
type input "General Contractor/Decorator"
click at [158, 452] on button "Submit" at bounding box center [153, 455] width 53 height 18
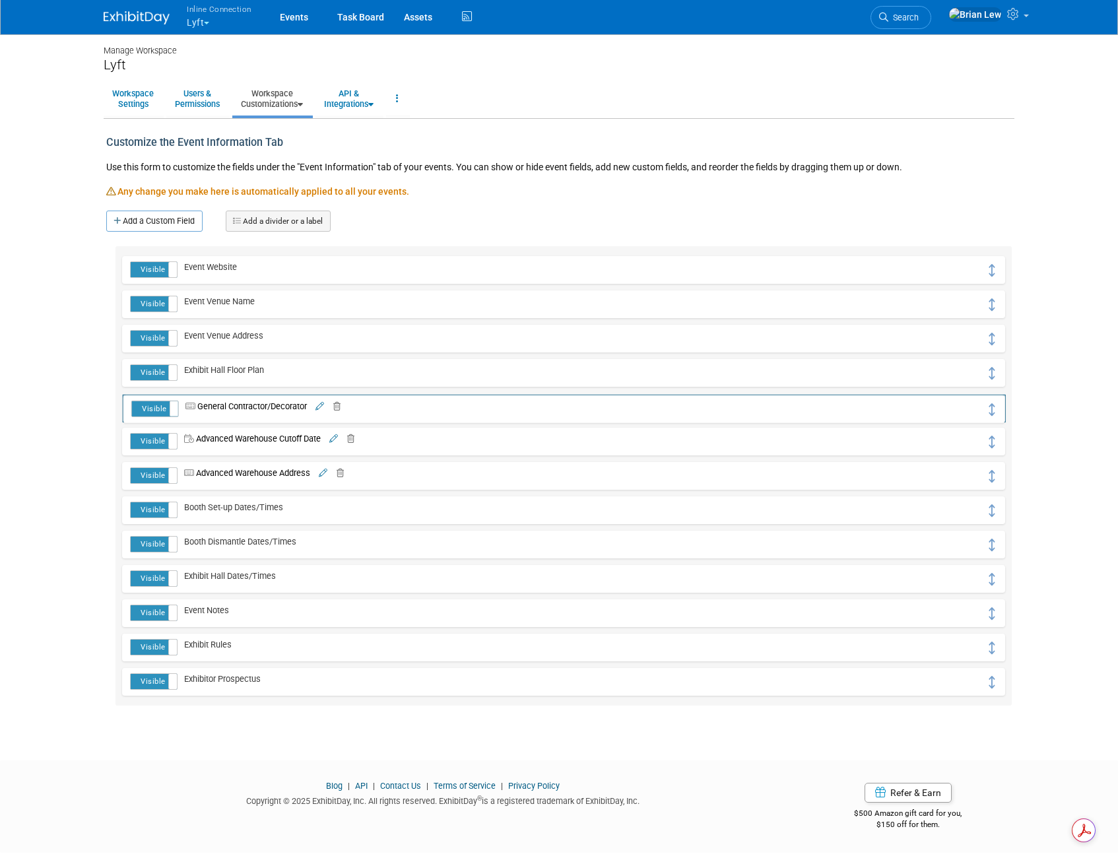
drag, startPoint x: 991, startPoint y: 269, endPoint x: 992, endPoint y: 408, distance: 138.6
click at [303, 106] on icon at bounding box center [300, 104] width 5 height 9
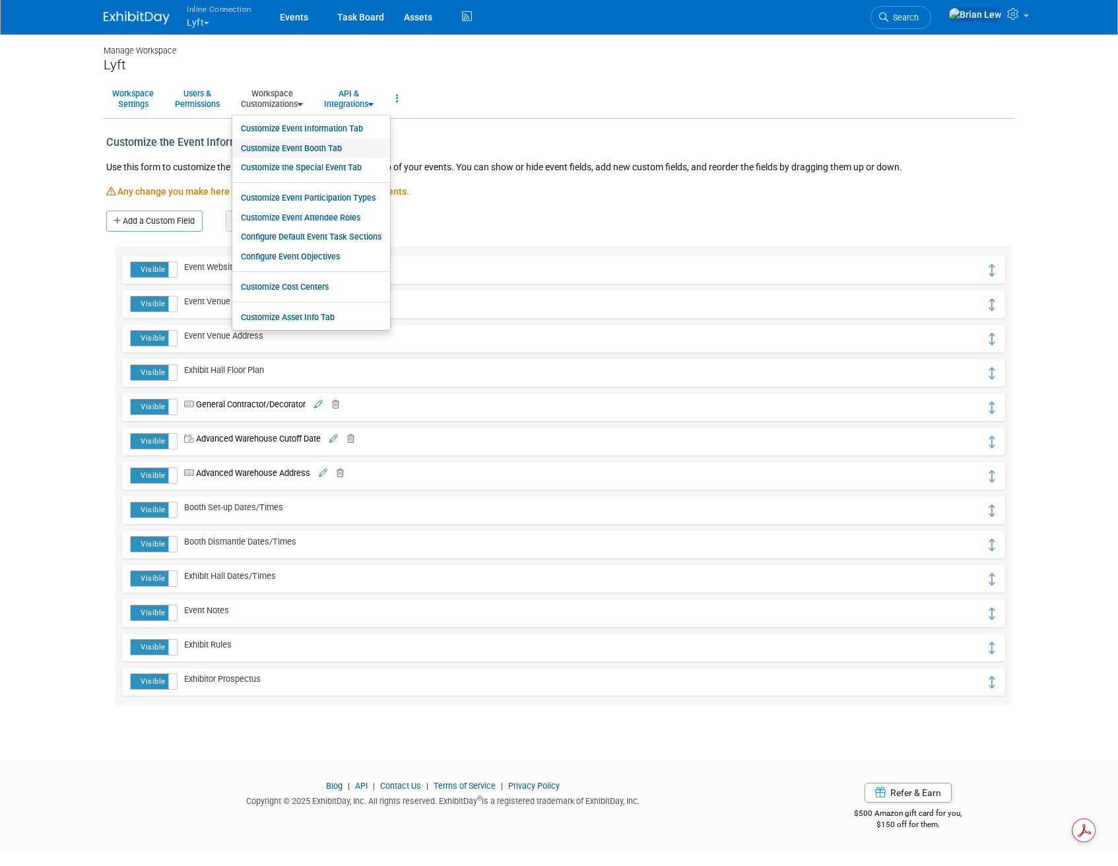
click at [329, 151] on link "Customize Event Booth Tab" at bounding box center [311, 149] width 158 height 20
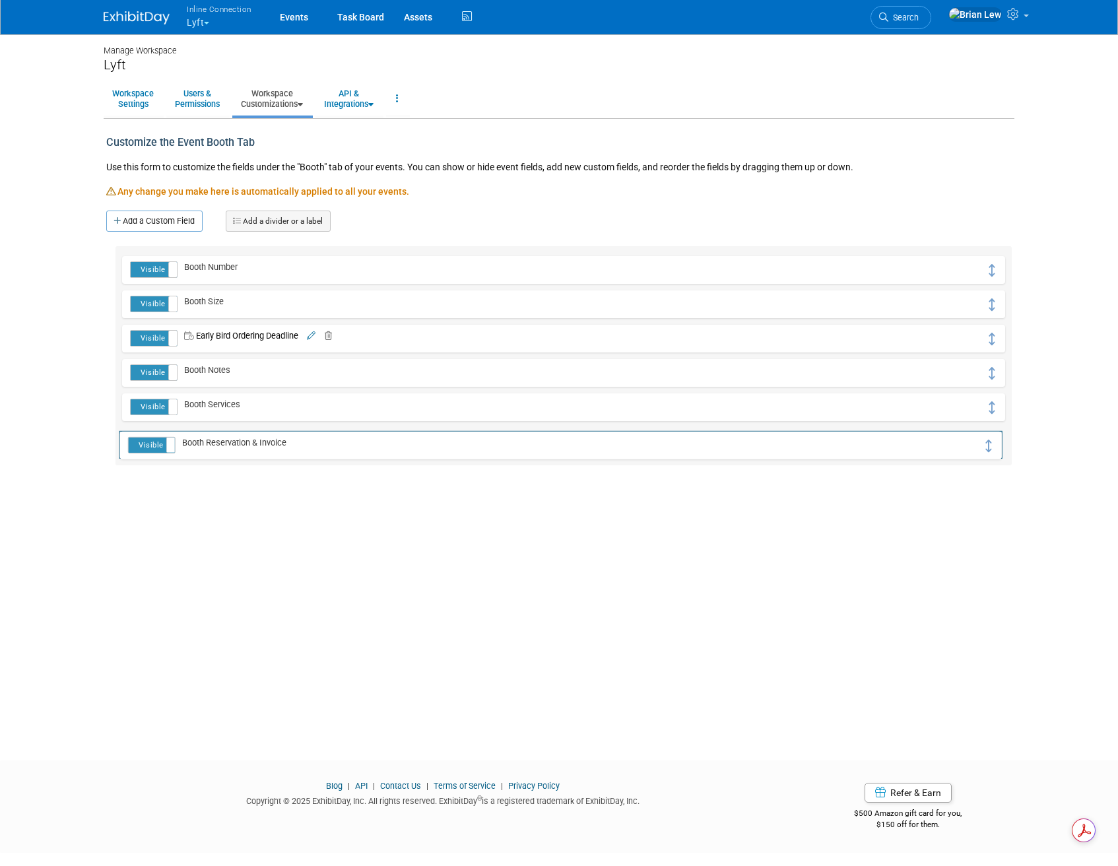
drag, startPoint x: 995, startPoint y: 266, endPoint x: 992, endPoint y: 442, distance: 175.6
click at [295, 18] on link "Events" at bounding box center [294, 16] width 48 height 33
